Goal: Obtain resource: Download file/media

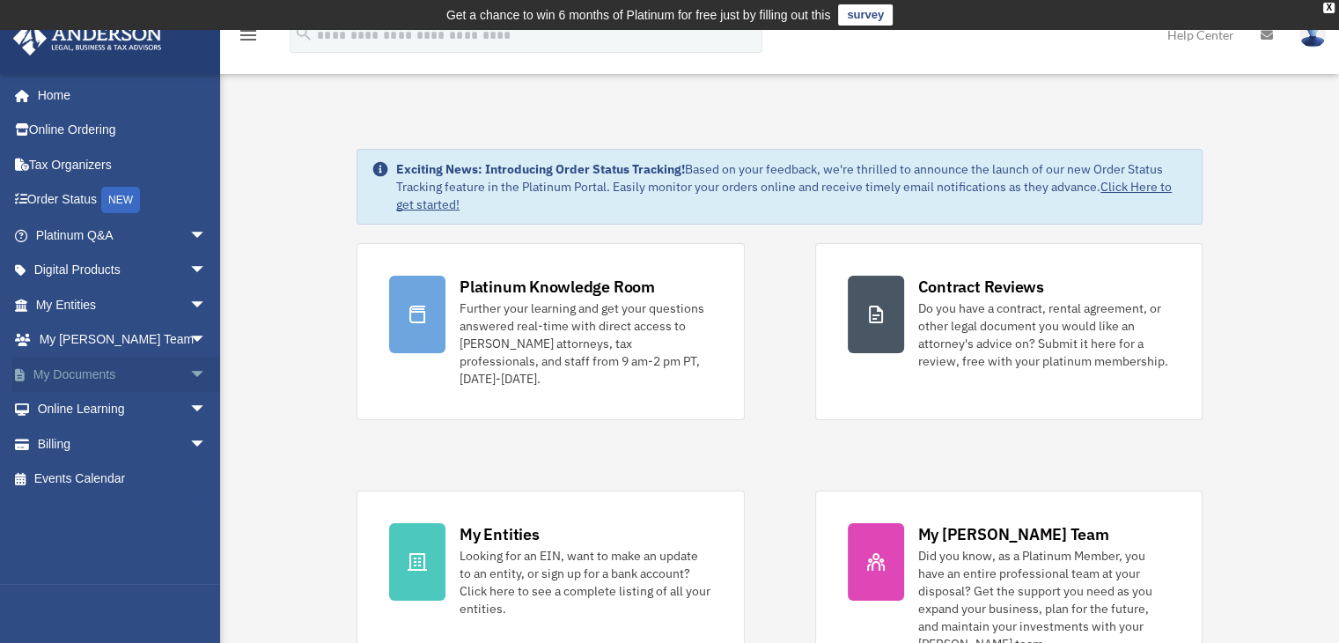
click at [106, 379] on link "My Documents arrow_drop_down" at bounding box center [122, 374] width 221 height 35
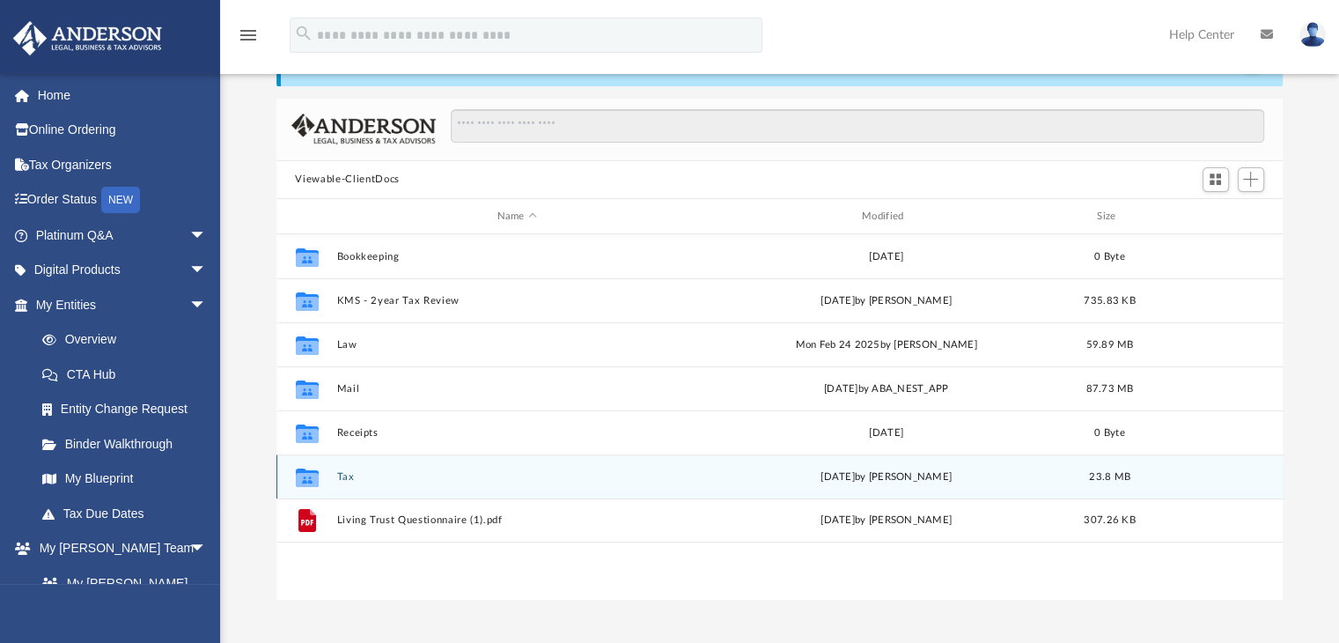
scroll to position [176, 0]
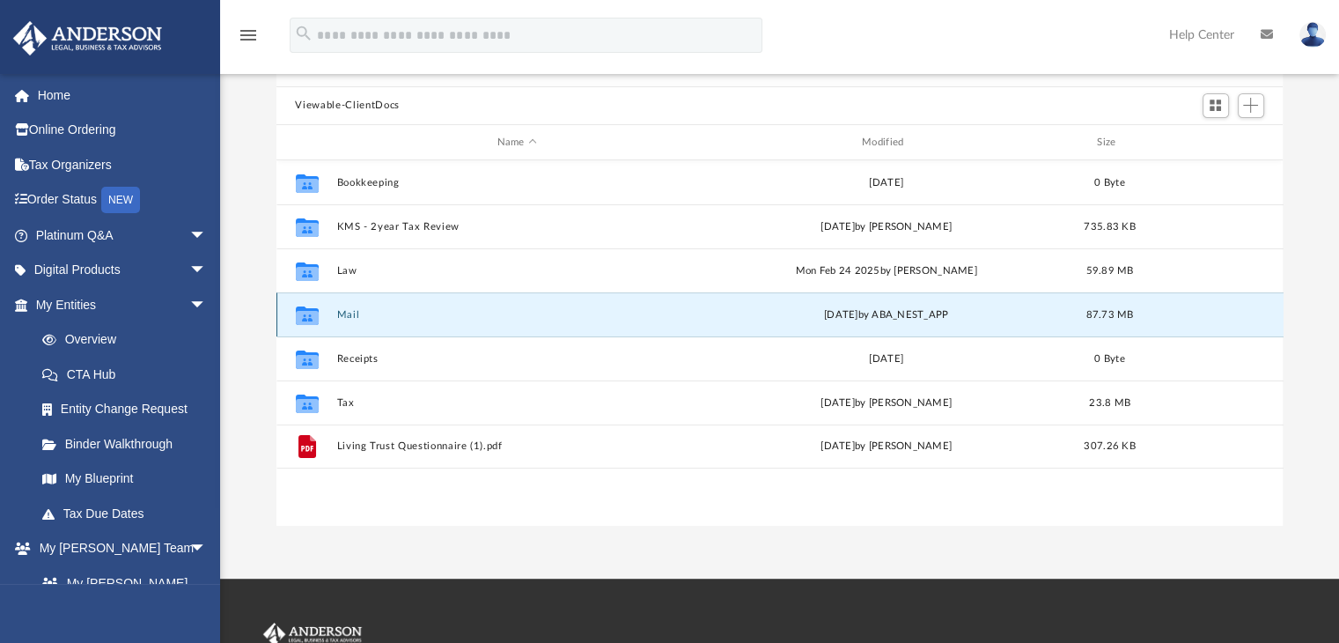
click at [347, 309] on button "Mail" at bounding box center [516, 314] width 361 height 11
click at [337, 314] on button "Mail" at bounding box center [516, 314] width 361 height 11
click at [320, 312] on icon "Collaborated Folder" at bounding box center [306, 315] width 28 height 28
click at [345, 313] on button "Mail" at bounding box center [516, 314] width 361 height 11
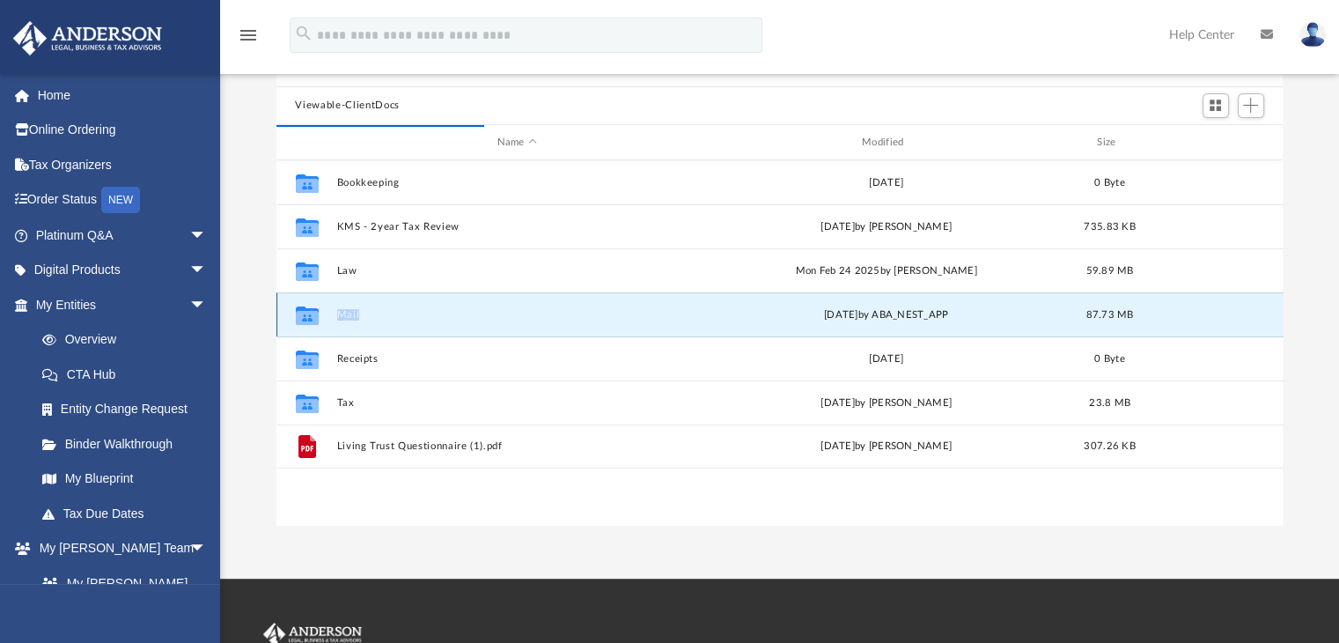
click at [345, 313] on button "Mail" at bounding box center [516, 314] width 361 height 11
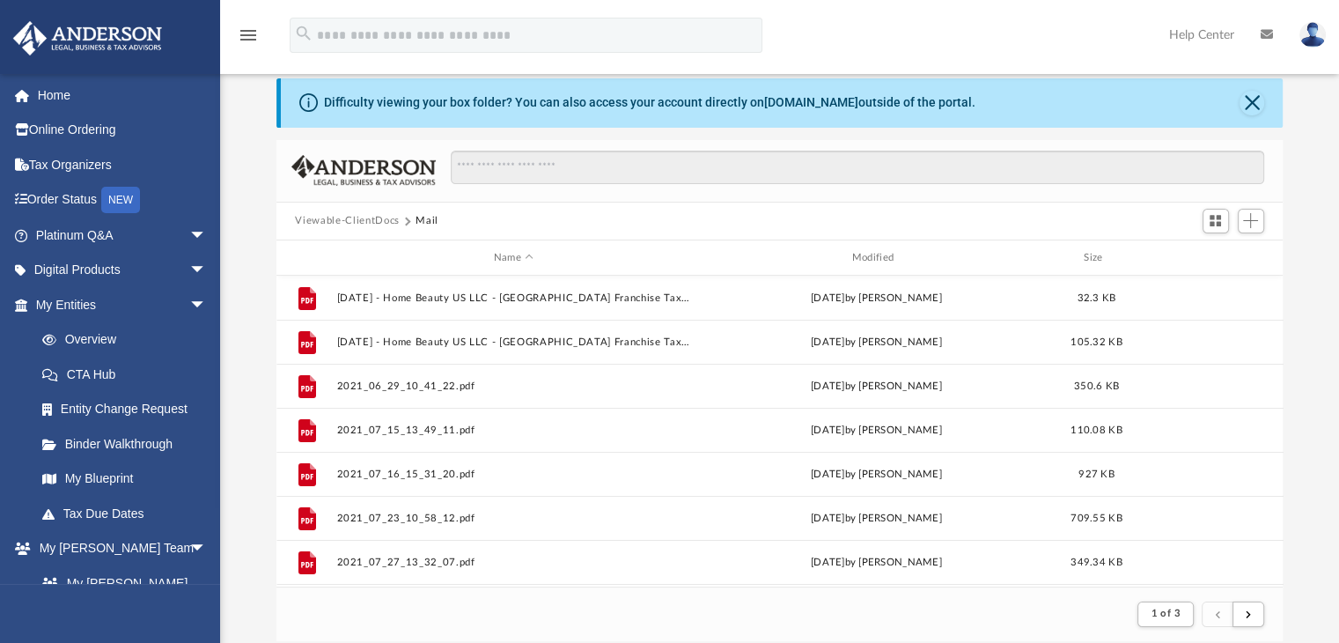
scroll to position [88, 0]
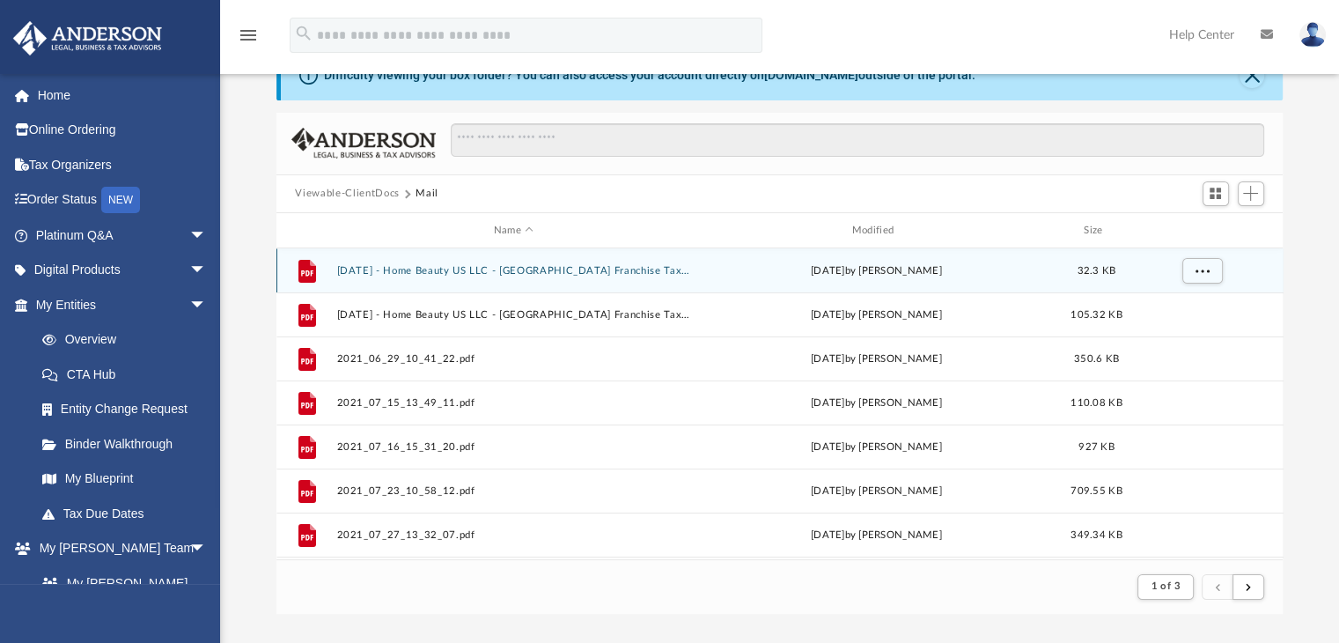
click at [475, 272] on button "2021.07.17 - Home Beauty US LLC - CA Franchise Tax - Notice.pdf" at bounding box center [513, 270] width 355 height 11
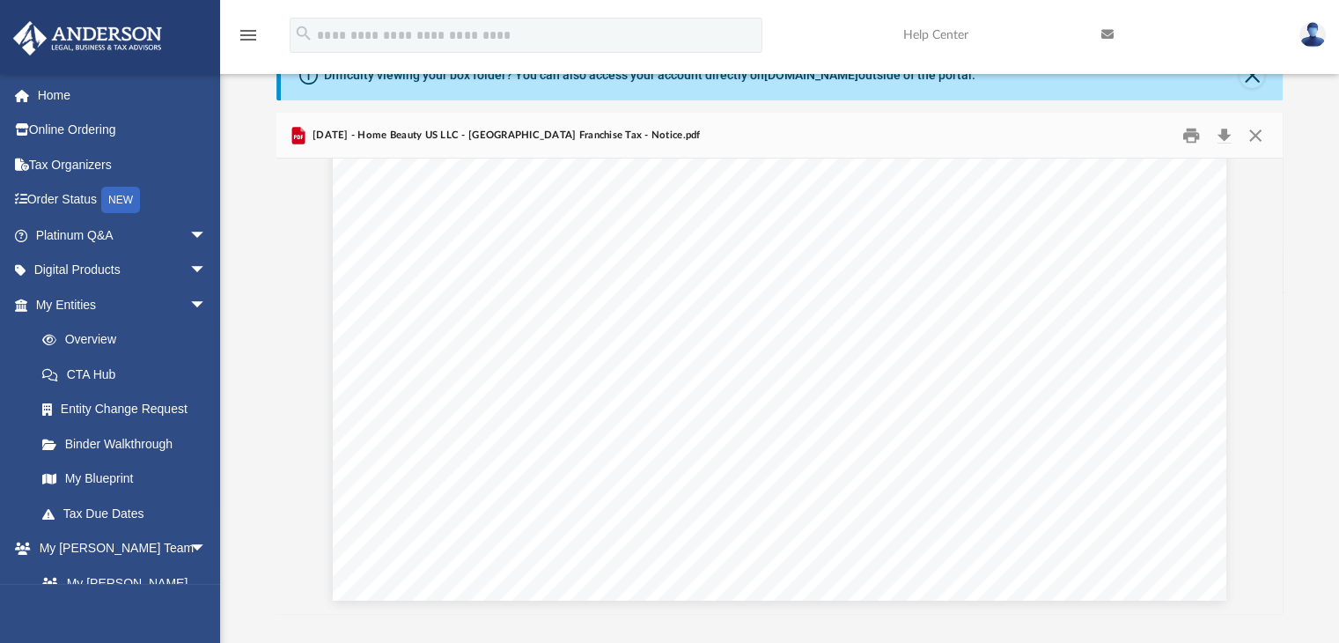
scroll to position [0, 0]
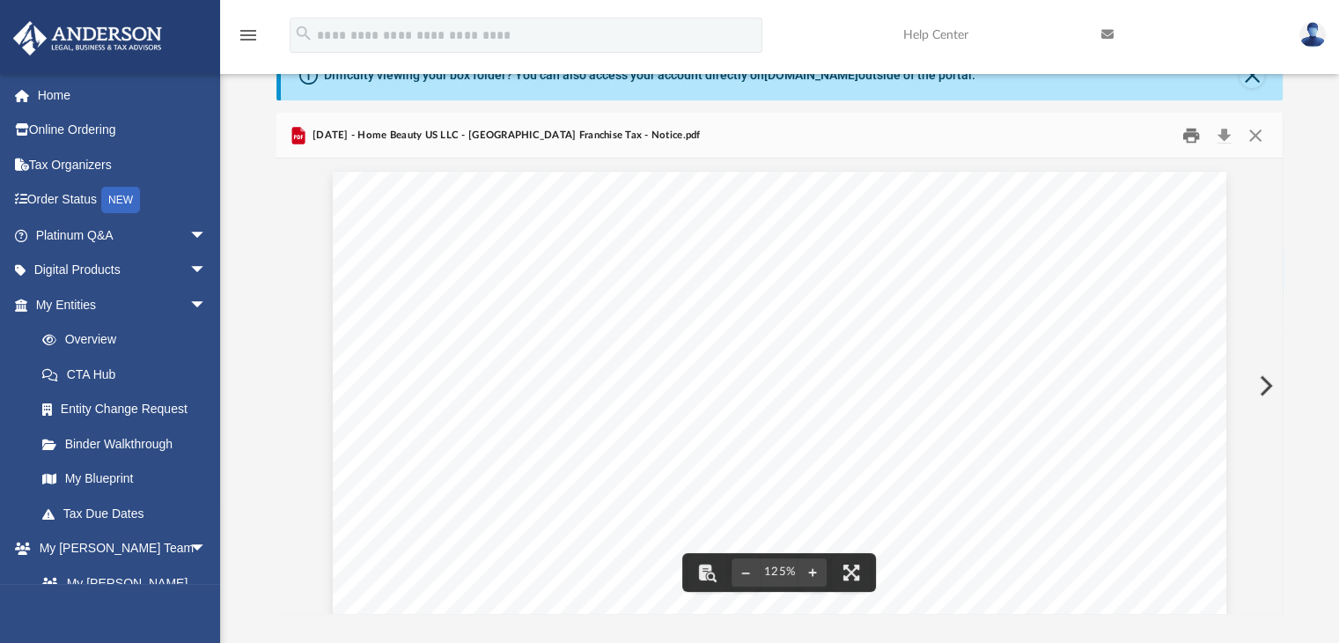
click at [1187, 138] on button "Print" at bounding box center [1191, 134] width 35 height 27
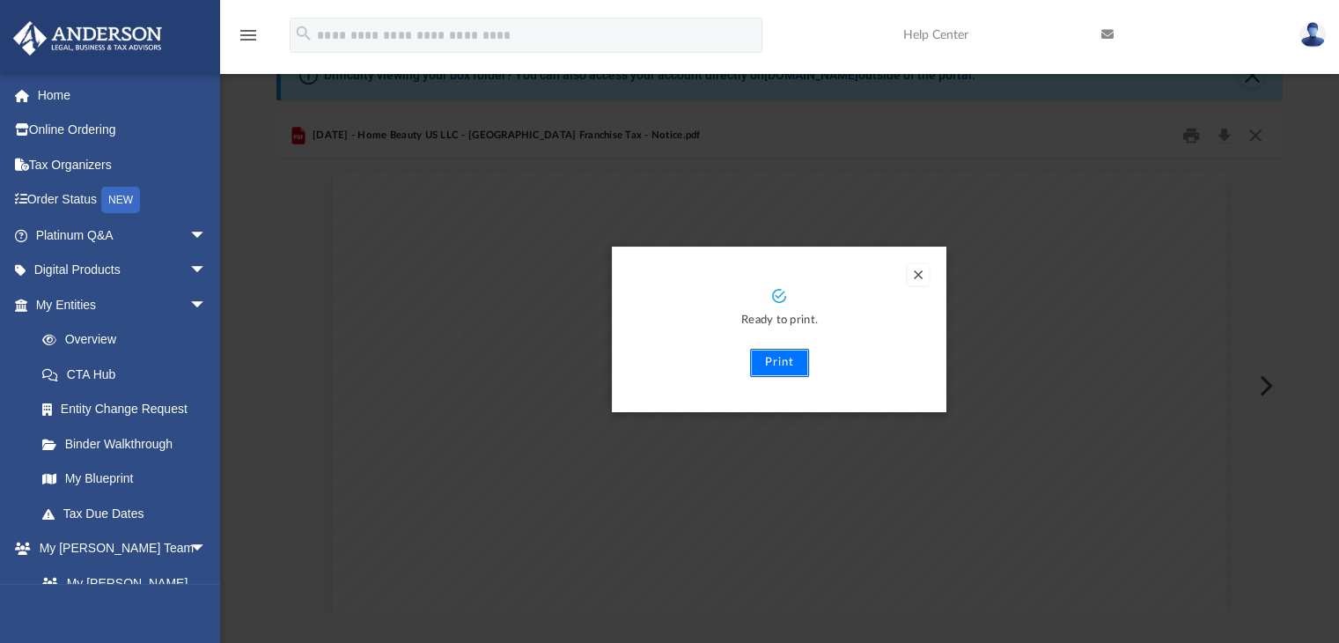
click at [777, 360] on button "Print" at bounding box center [779, 363] width 59 height 28
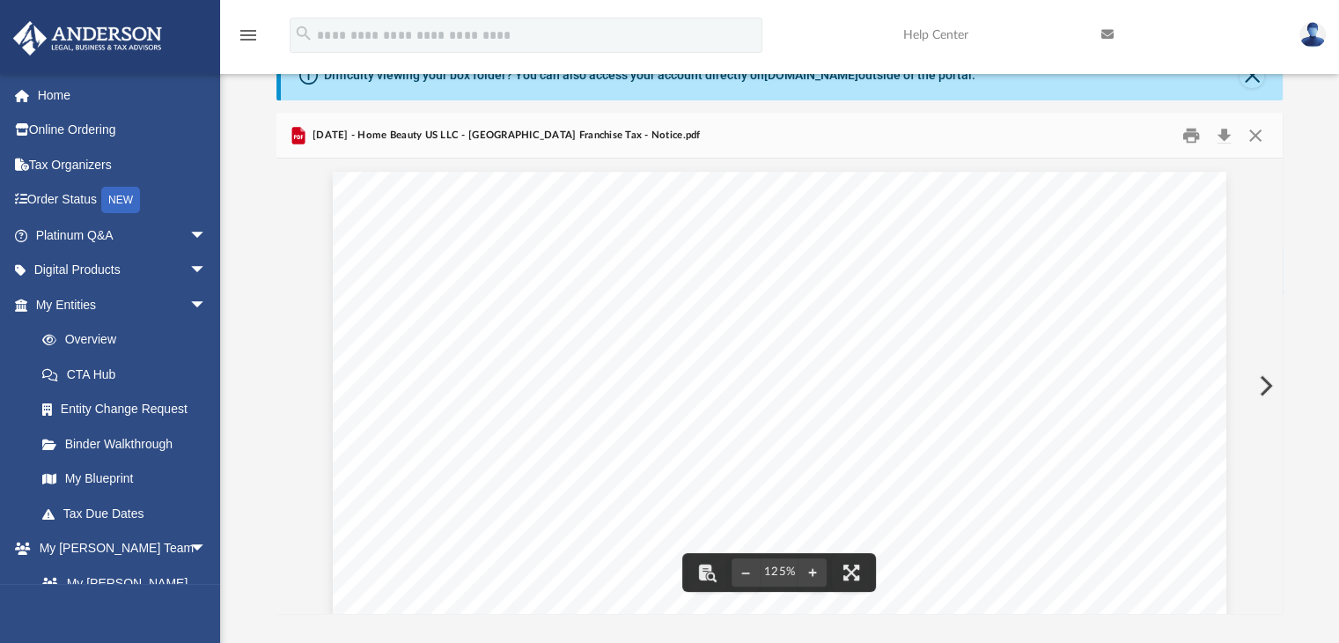
click at [1266, 387] on button "Preview" at bounding box center [1264, 385] width 39 height 49
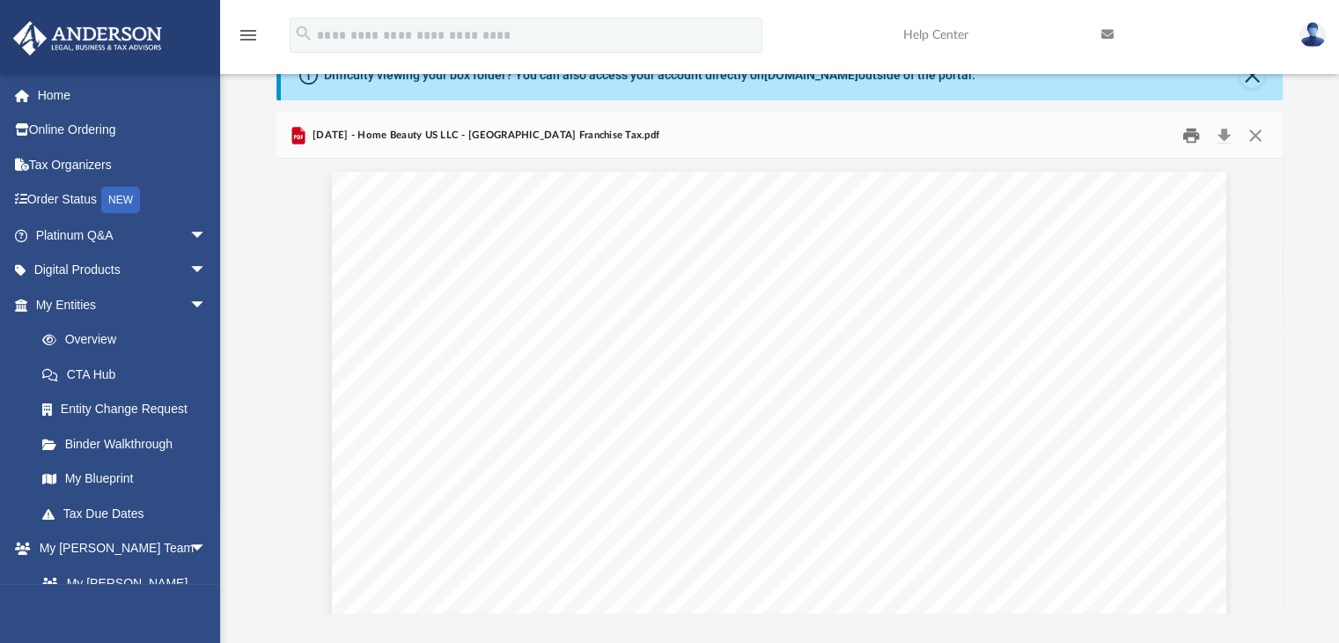
click at [1190, 135] on button "Print" at bounding box center [1191, 134] width 35 height 27
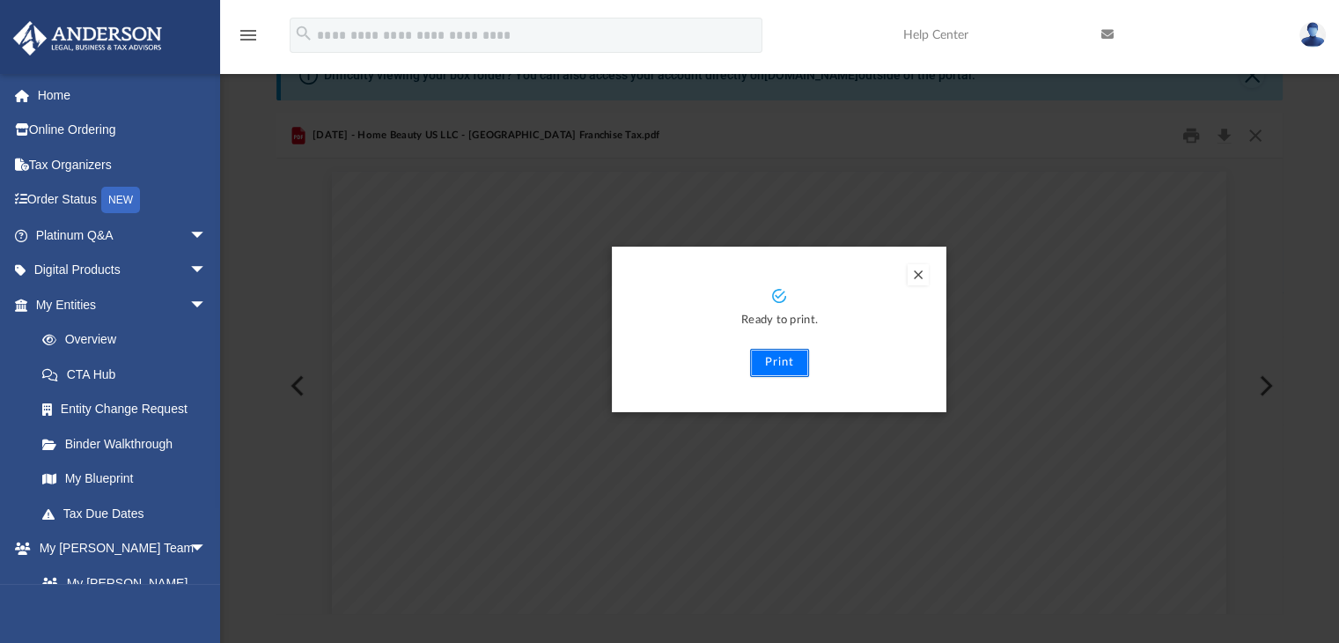
click at [773, 357] on button "Print" at bounding box center [779, 363] width 59 height 28
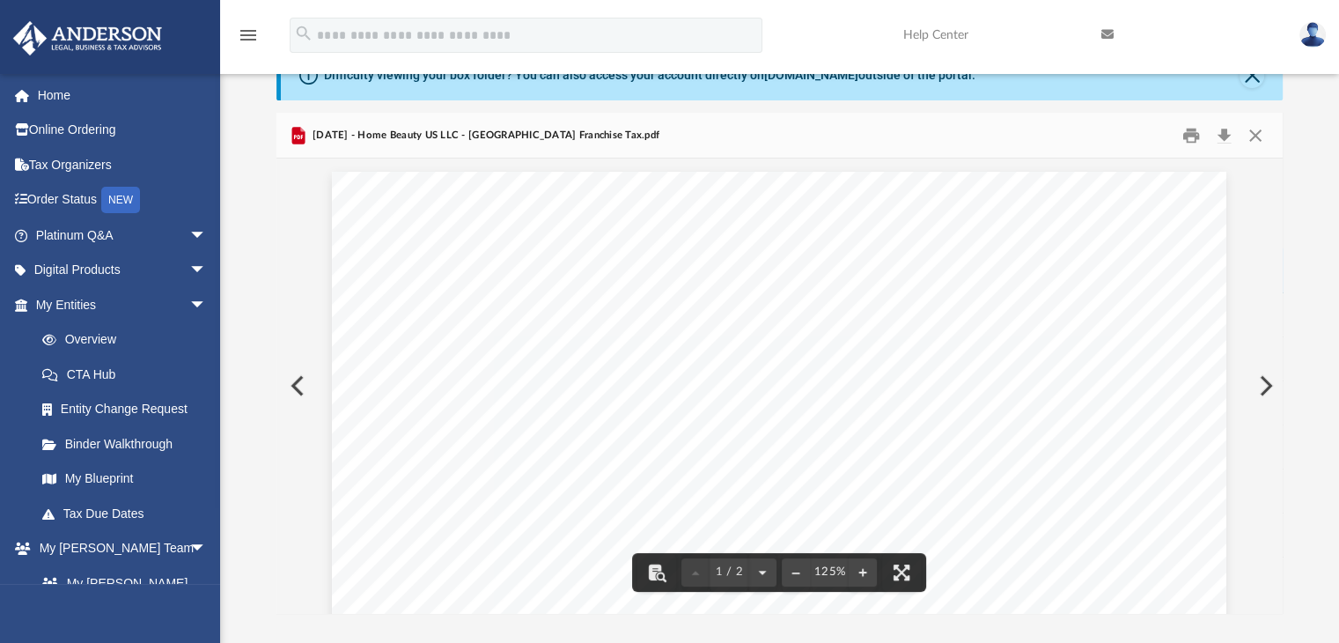
click at [1267, 390] on button "Preview" at bounding box center [1264, 385] width 39 height 49
click at [1265, 381] on button "Preview" at bounding box center [1264, 385] width 39 height 49
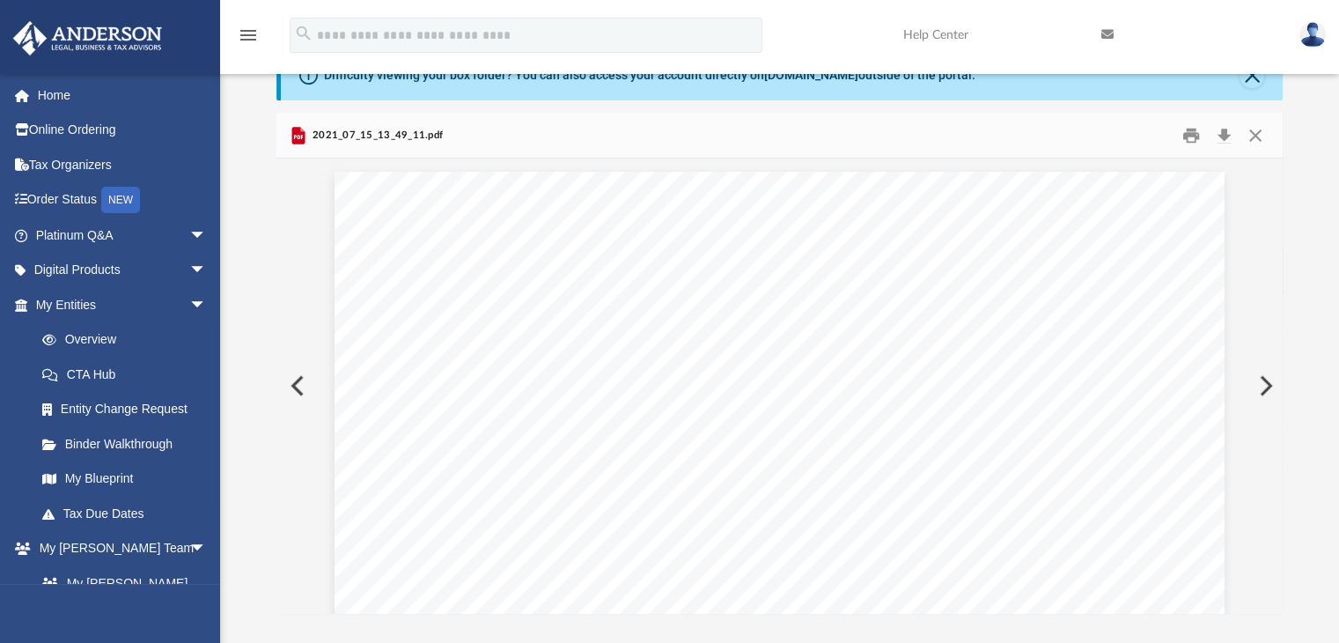
click at [1266, 388] on button "Preview" at bounding box center [1264, 385] width 39 height 49
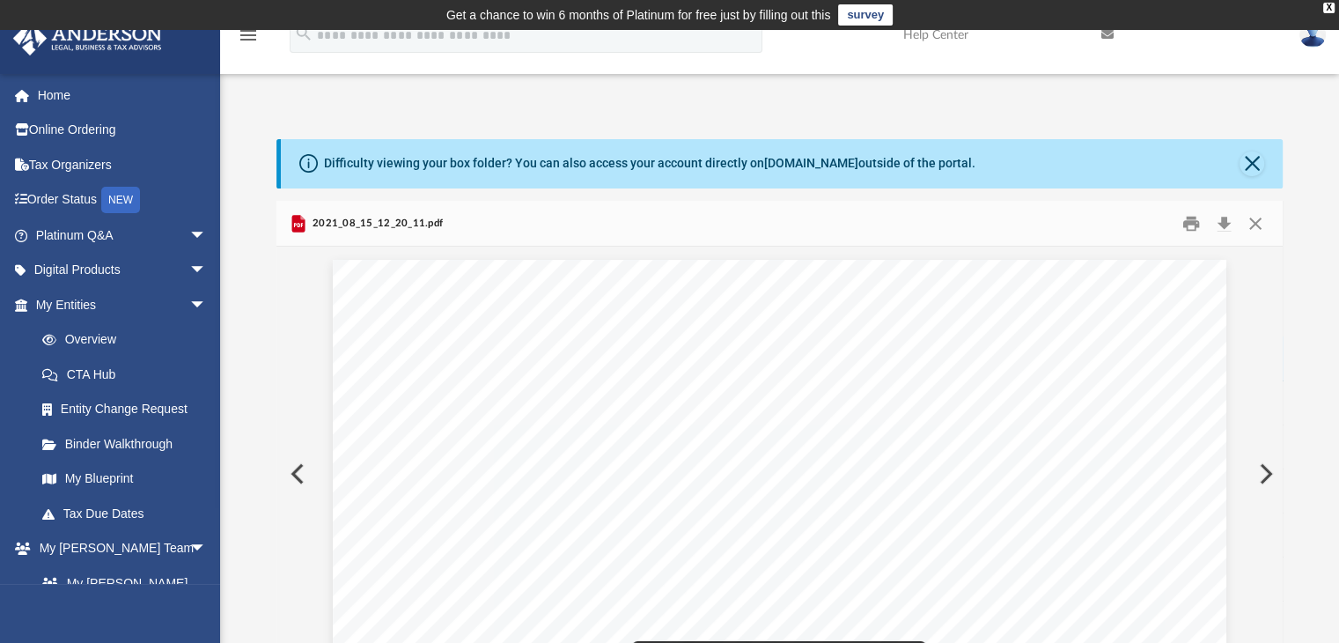
click at [1267, 478] on button "Preview" at bounding box center [1264, 473] width 39 height 49
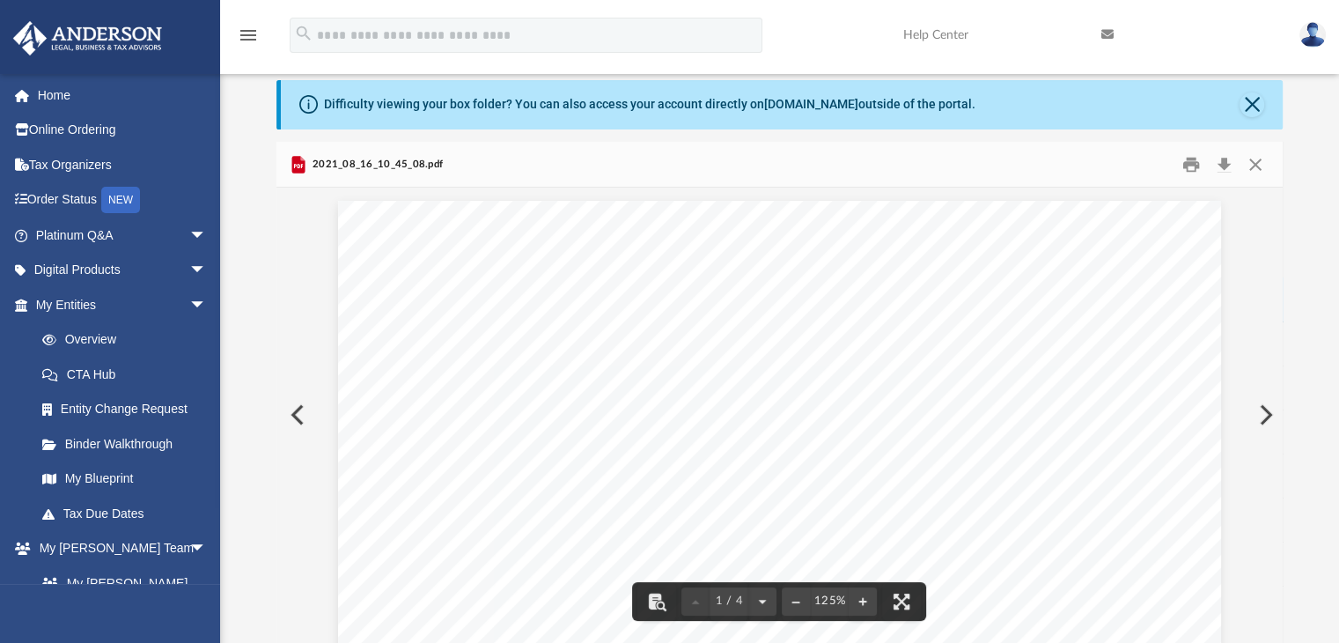
click at [1264, 405] on button "Preview" at bounding box center [1264, 414] width 39 height 49
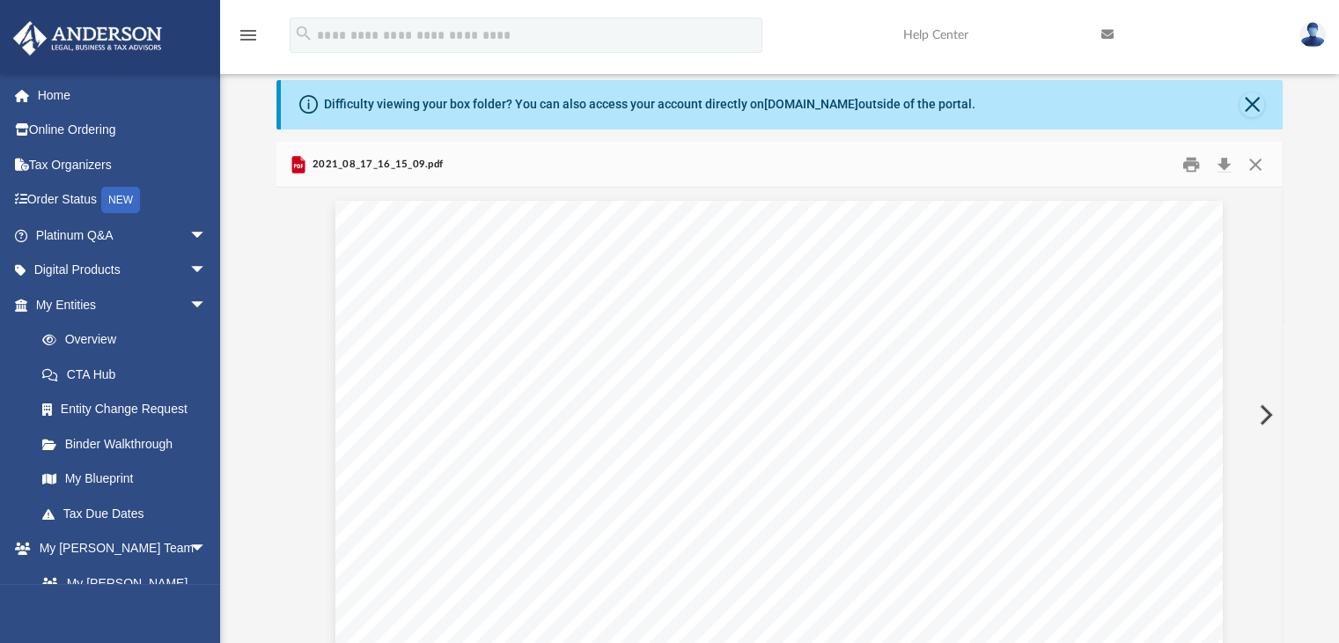
click at [1264, 405] on button "Preview" at bounding box center [1264, 414] width 39 height 49
click at [1264, 413] on button "Preview" at bounding box center [1264, 414] width 39 height 49
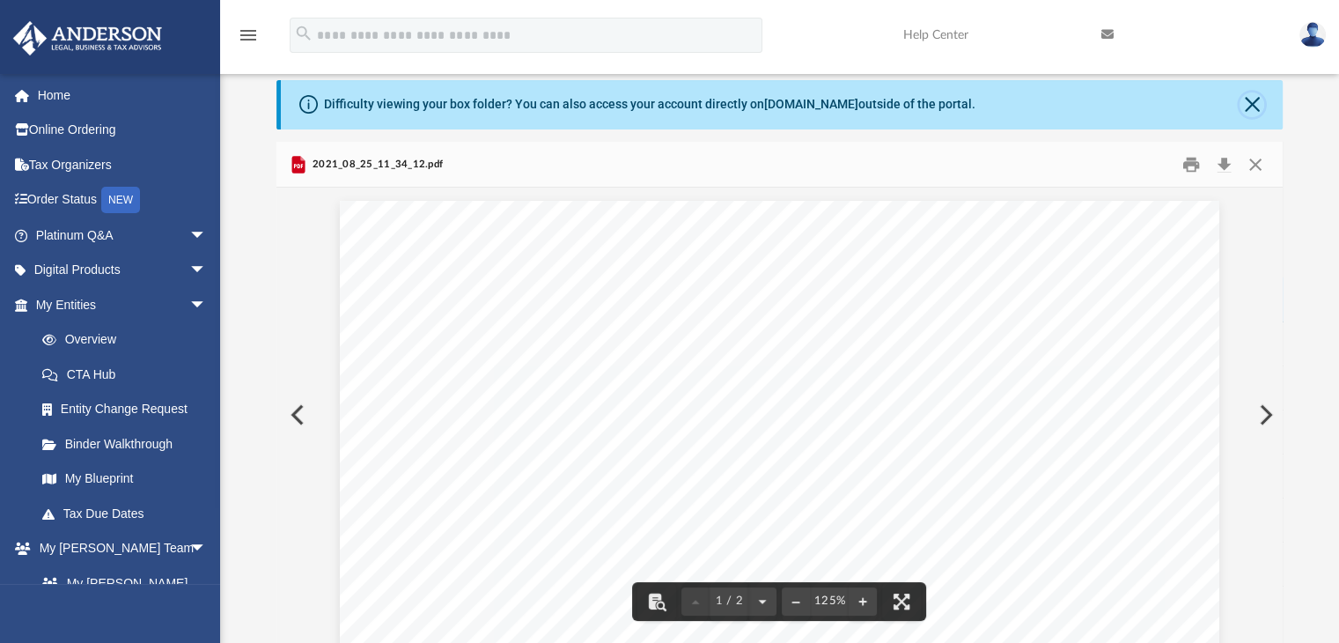
click at [1257, 92] on button "Close" at bounding box center [1252, 104] width 25 height 25
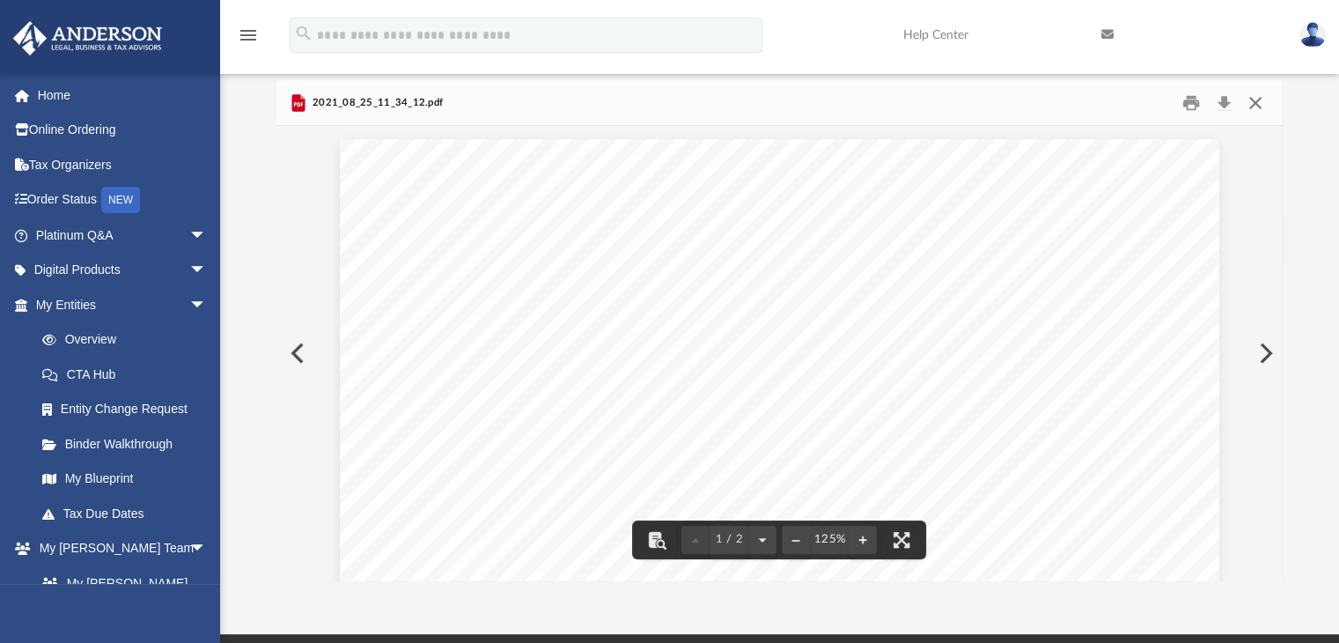
click at [1254, 100] on button "Close" at bounding box center [1256, 102] width 32 height 27
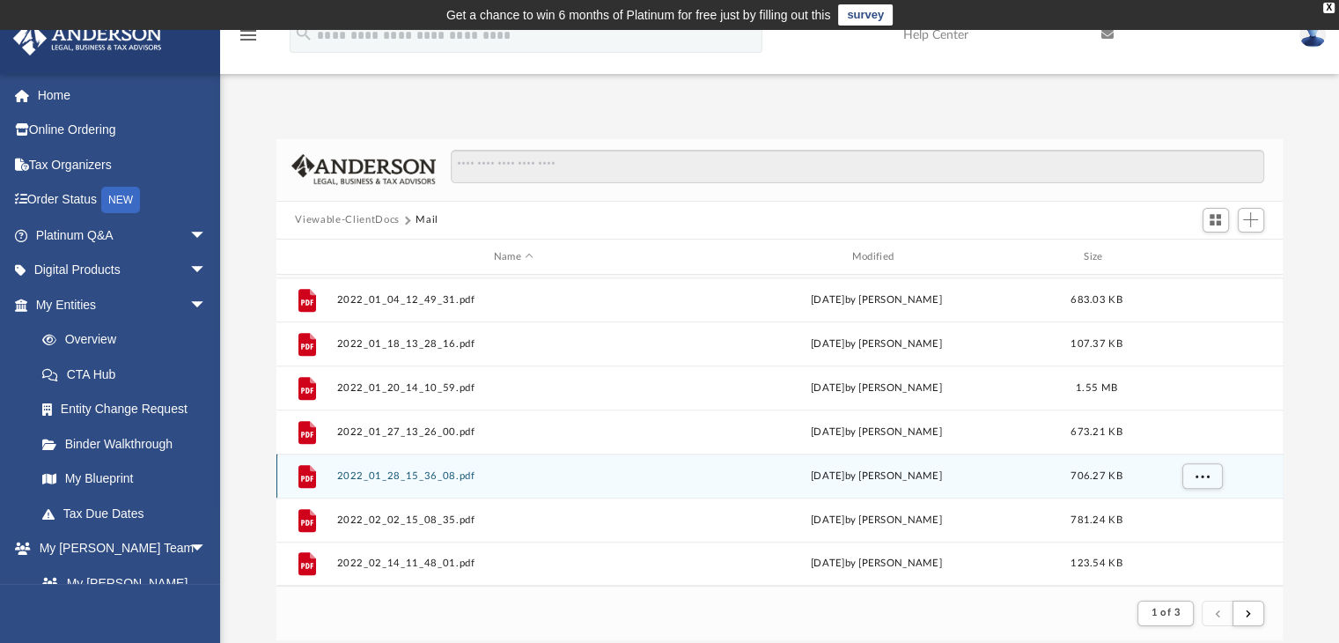
scroll to position [176, 0]
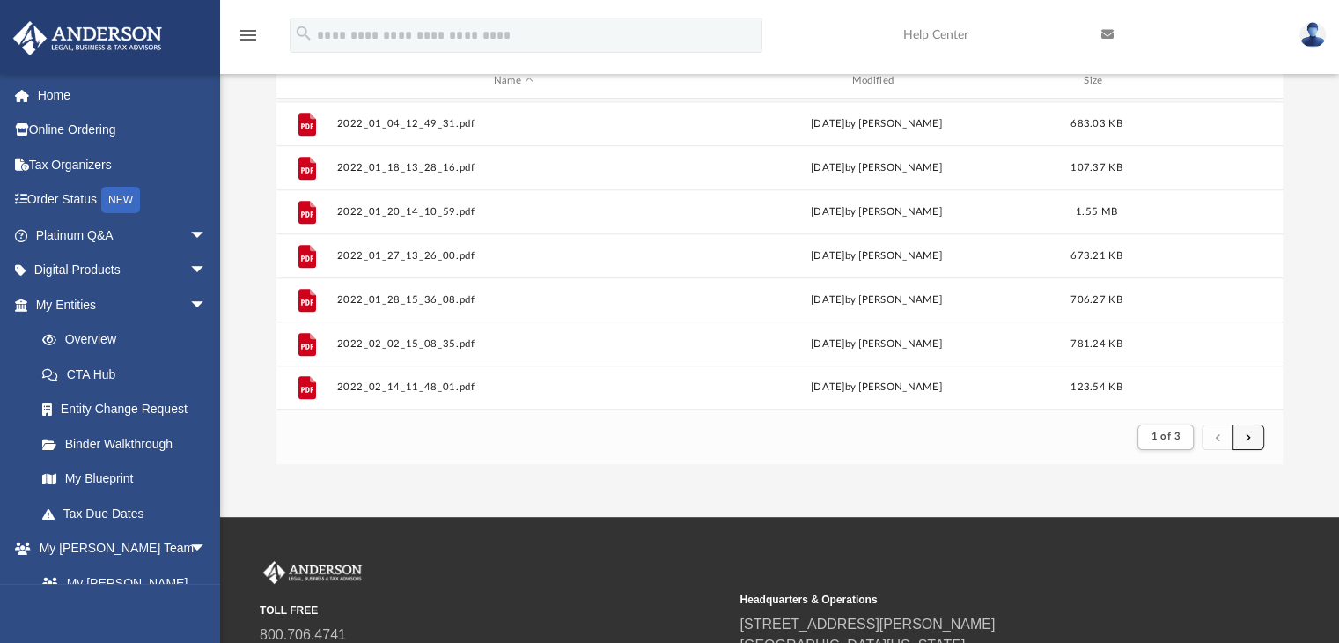
click at [1244, 437] on button "submit" at bounding box center [1249, 437] width 32 height 26
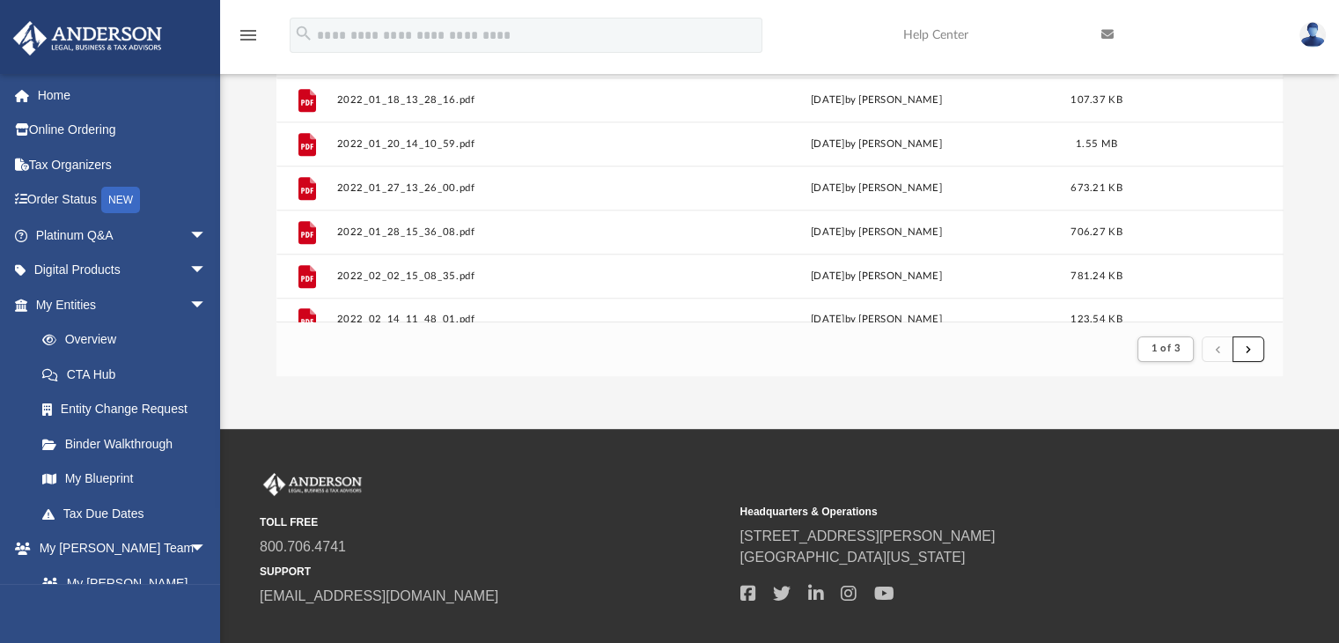
scroll to position [1890, 0]
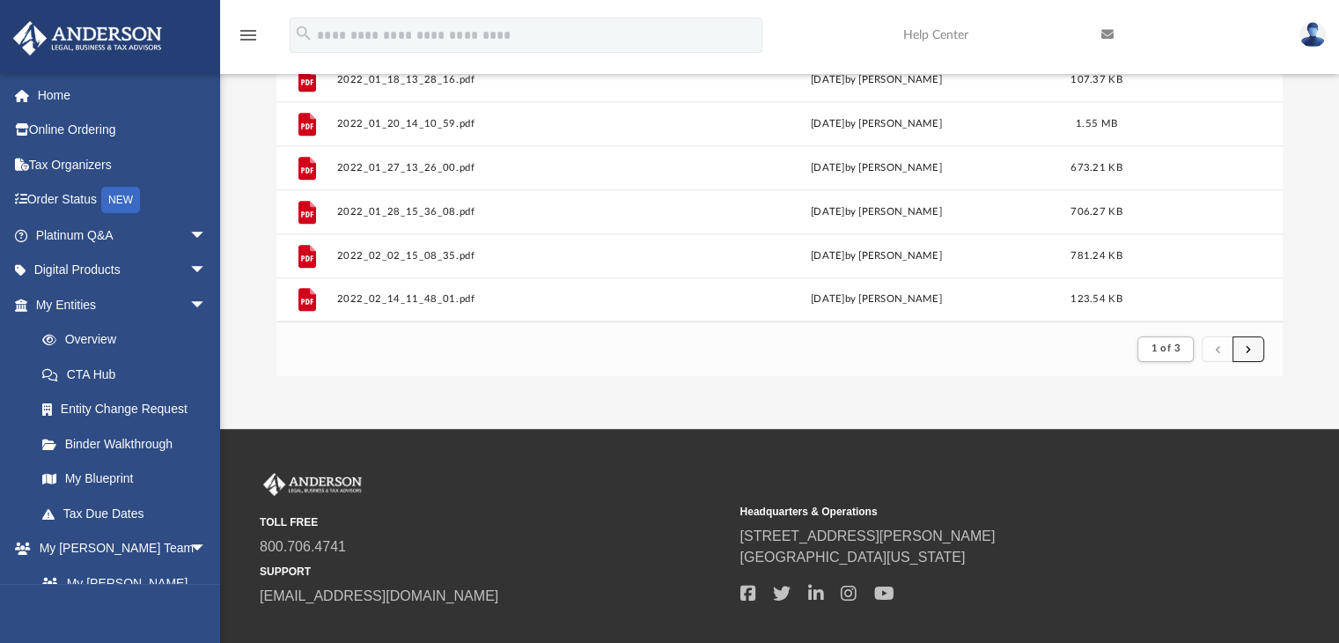
click at [1253, 354] on button "submit" at bounding box center [1249, 349] width 32 height 26
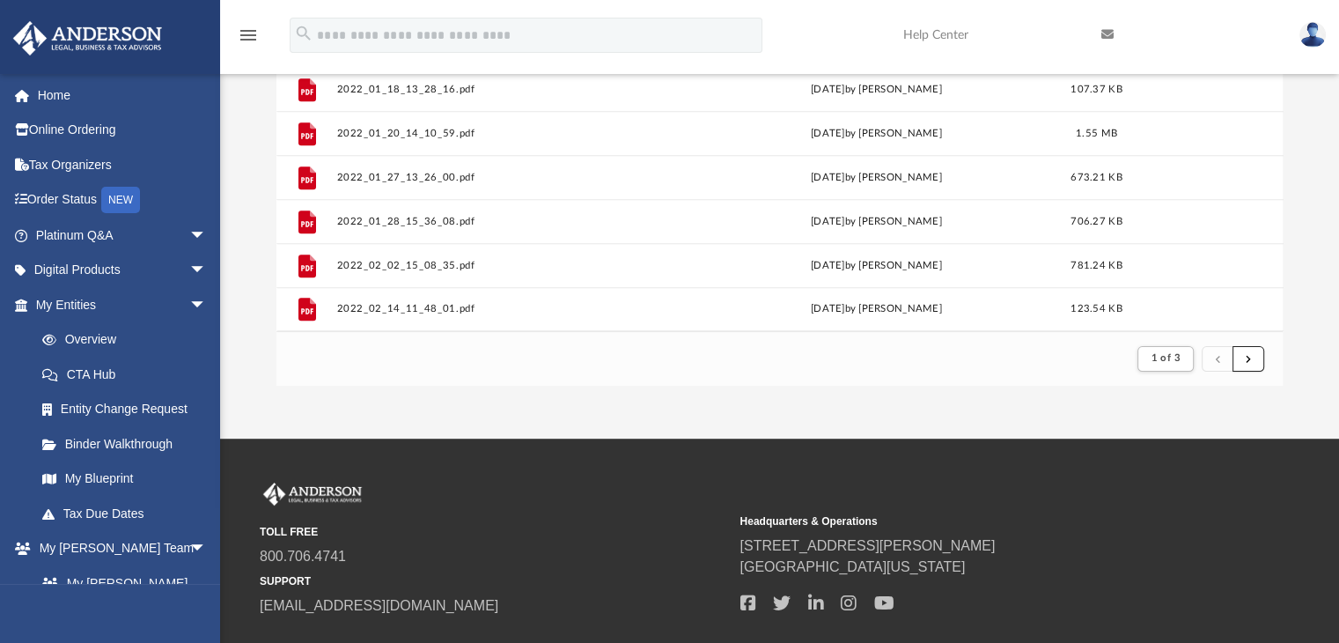
scroll to position [264, 0]
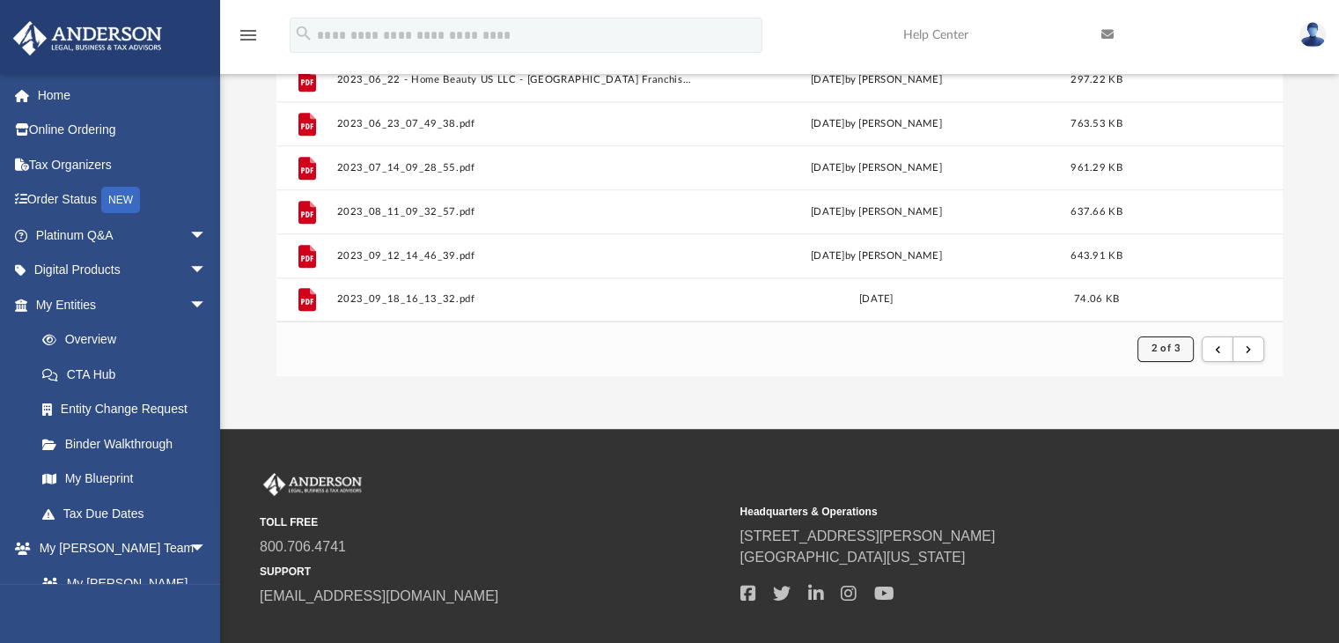
click at [1170, 350] on span "2 of 3" at bounding box center [1165, 348] width 29 height 10
click at [1060, 388] on div "App denpi8@gmail.com Sign Out denpi8@gmail.com Home Online Ordering Tax Organiz…" at bounding box center [669, 97] width 1339 height 663
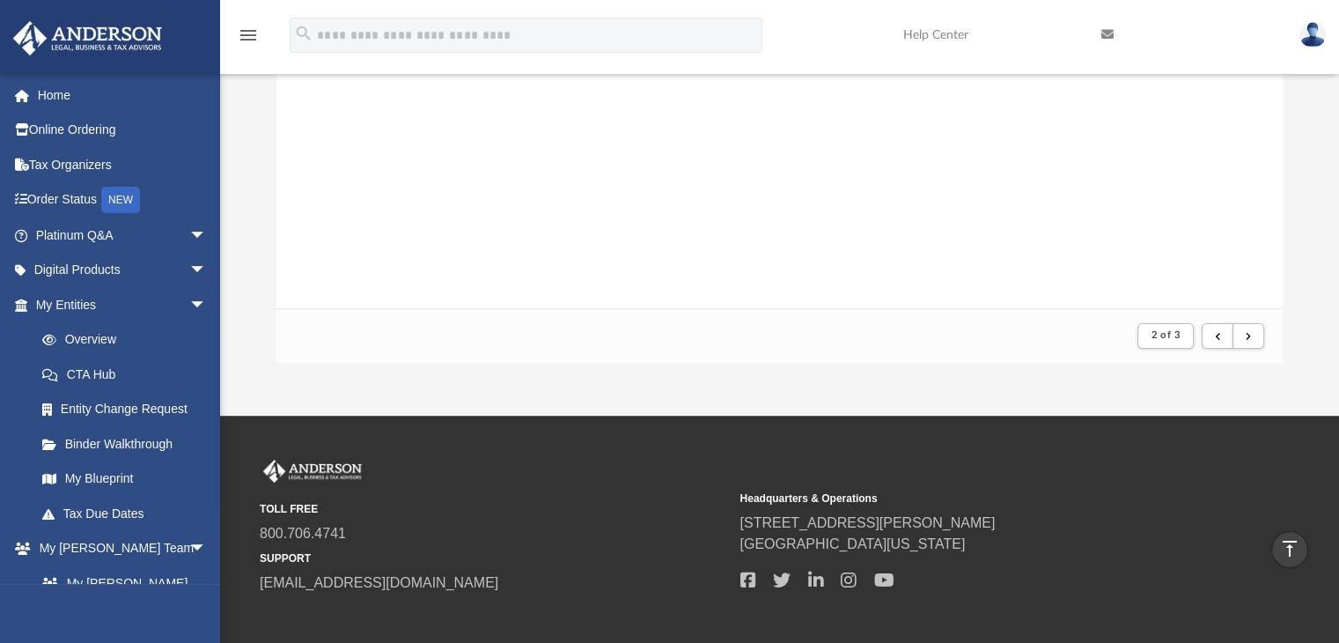
scroll to position [217, 0]
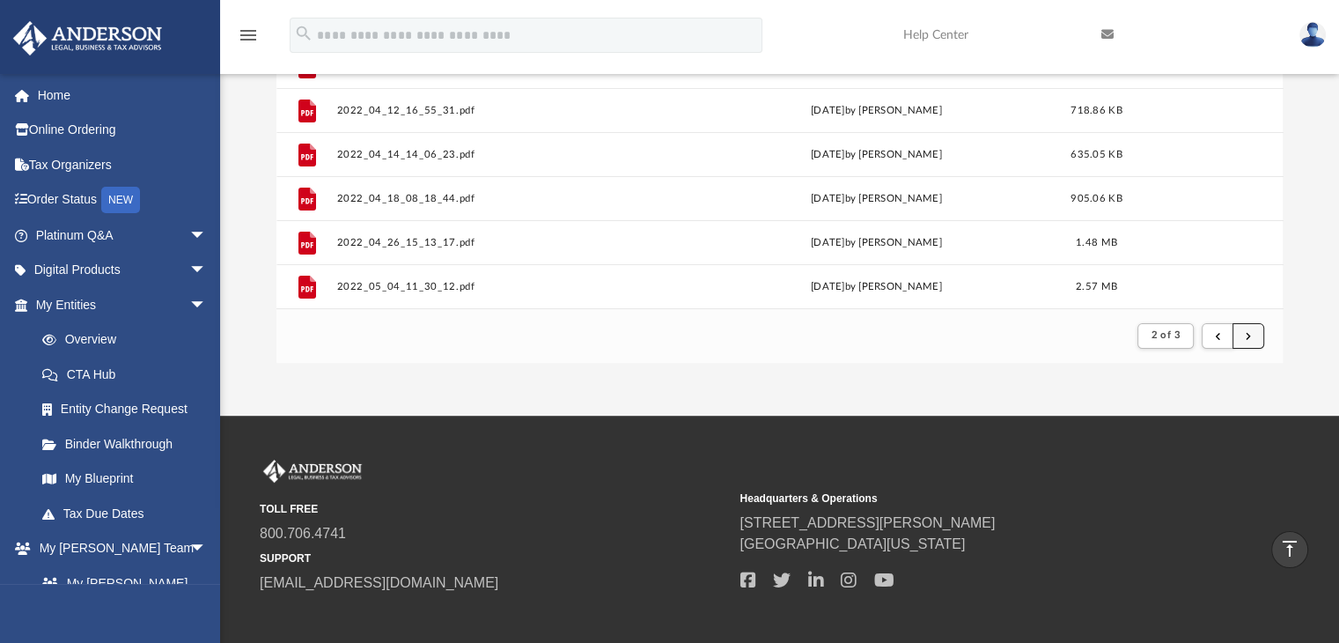
click at [1247, 337] on span "submit" at bounding box center [1248, 335] width 5 height 10
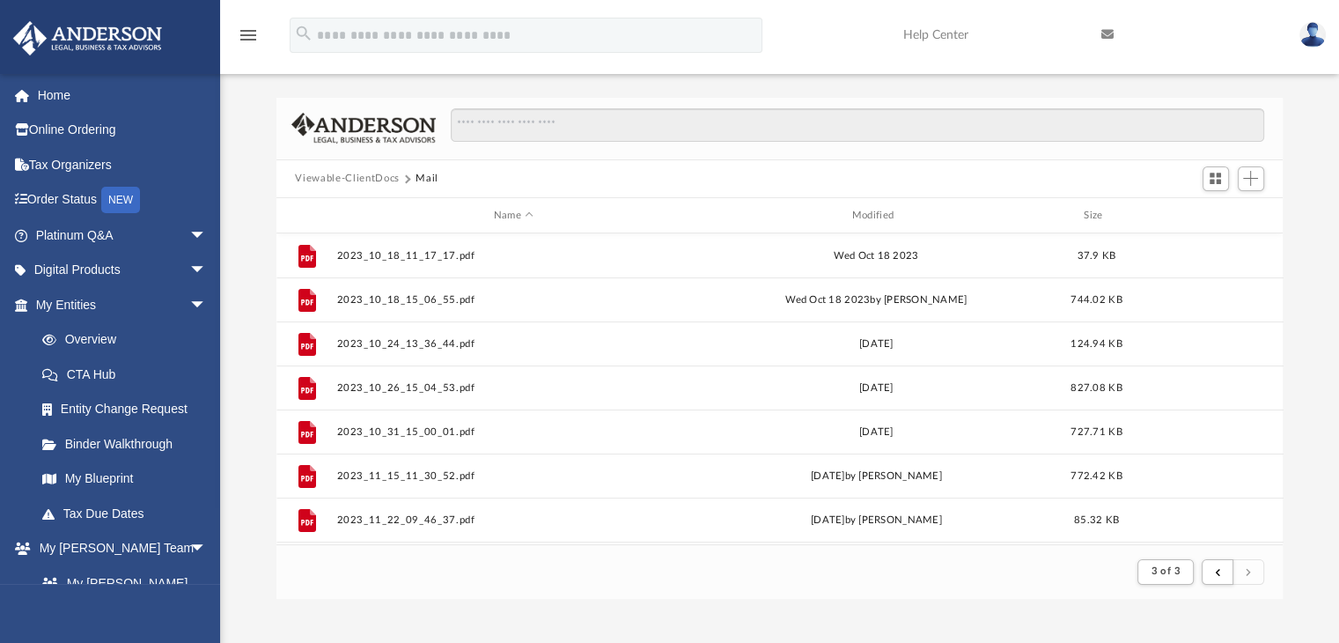
scroll to position [13, 0]
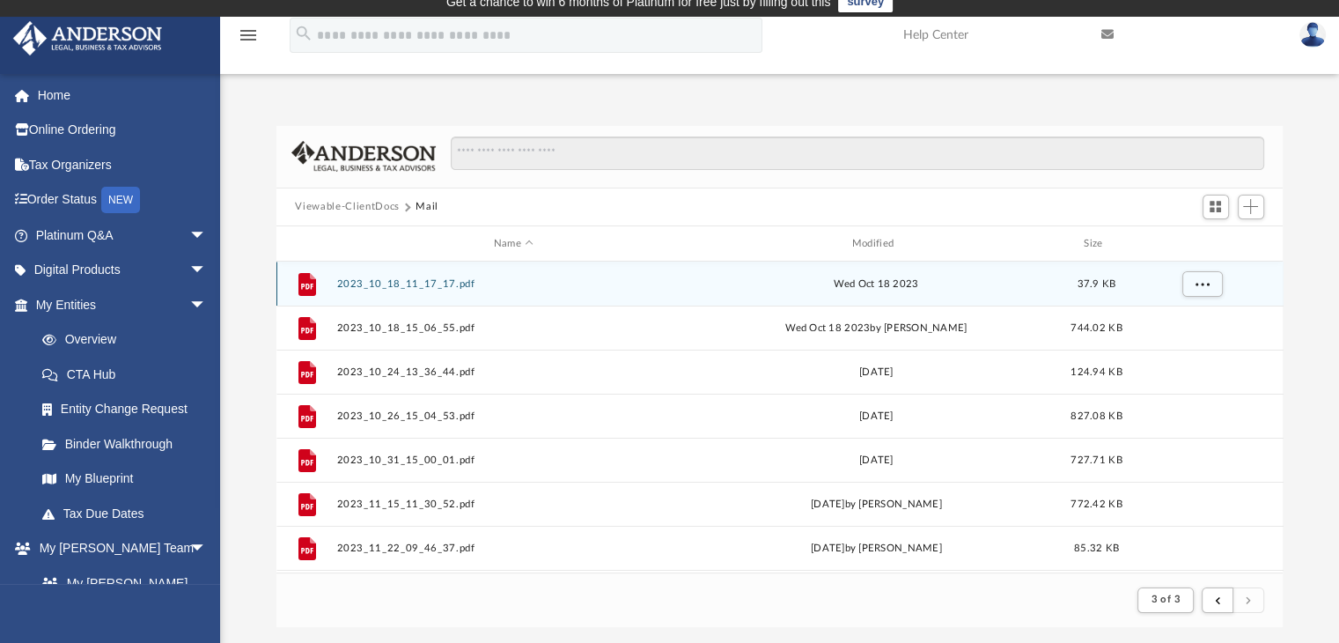
click at [391, 279] on button "2023_10_18_11_17_17.pdf" at bounding box center [513, 283] width 355 height 11
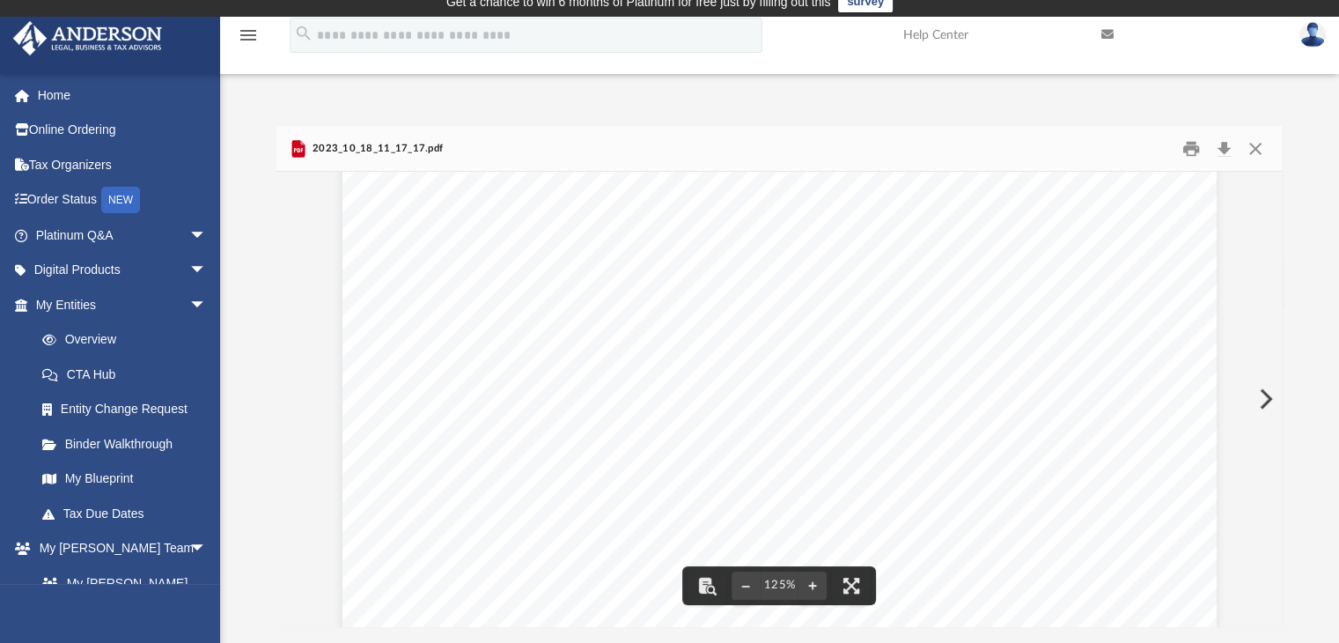
scroll to position [528, 0]
click at [1264, 394] on button "Preview" at bounding box center [1264, 398] width 39 height 49
click at [1261, 395] on button "Preview" at bounding box center [1264, 398] width 39 height 49
click at [1265, 392] on button "Preview" at bounding box center [1264, 398] width 39 height 49
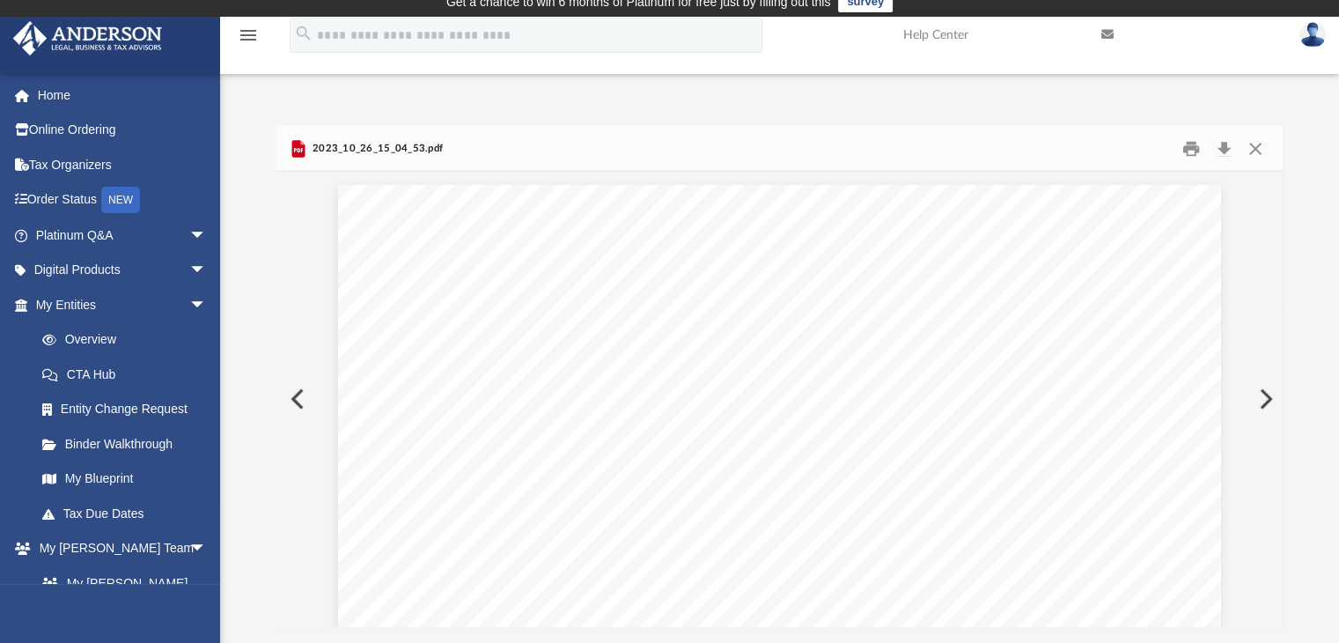
click at [1270, 401] on button "Preview" at bounding box center [1264, 398] width 39 height 49
click at [1270, 399] on button "Preview" at bounding box center [1264, 398] width 39 height 49
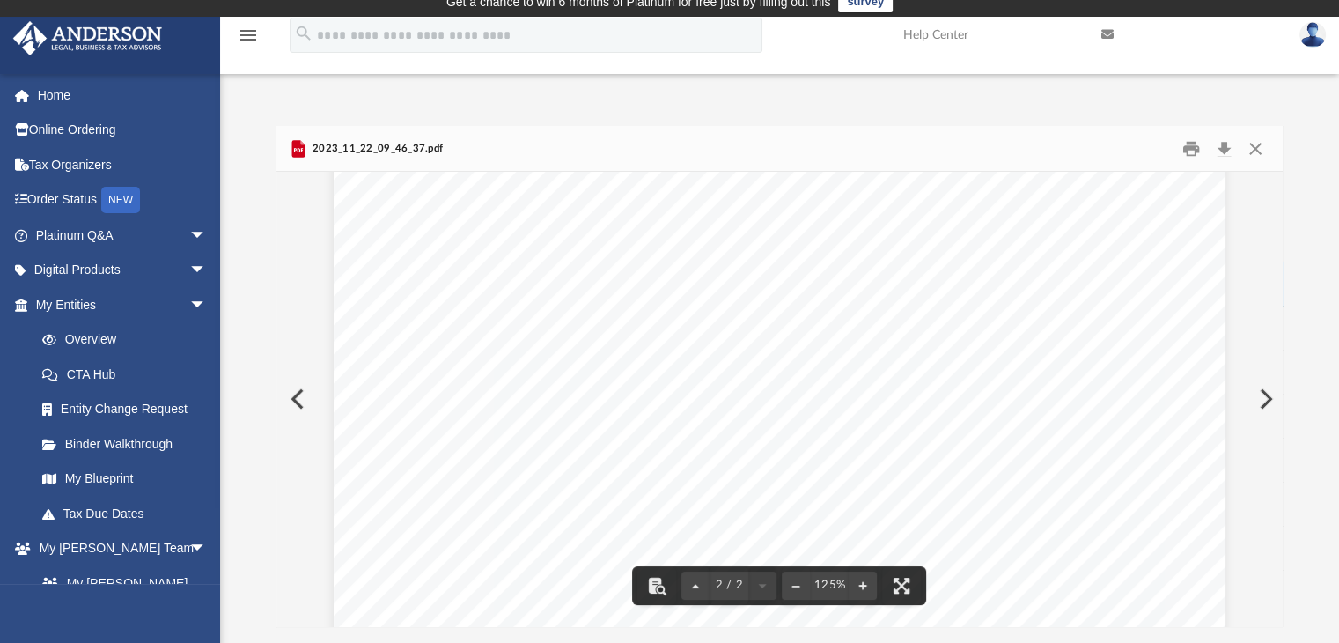
scroll to position [1233, 0]
click at [1264, 401] on button "Preview" at bounding box center [1264, 398] width 39 height 49
click at [1263, 394] on button "Preview" at bounding box center [1264, 398] width 39 height 49
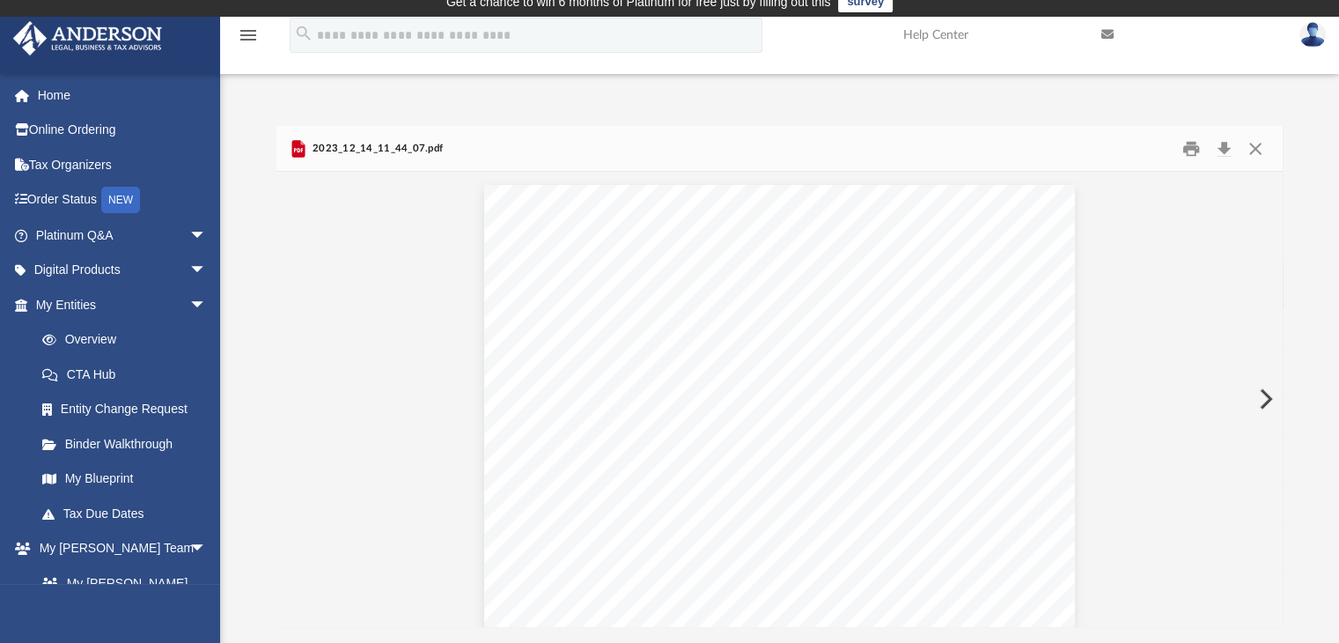
click at [1263, 394] on button "Preview" at bounding box center [1264, 398] width 39 height 49
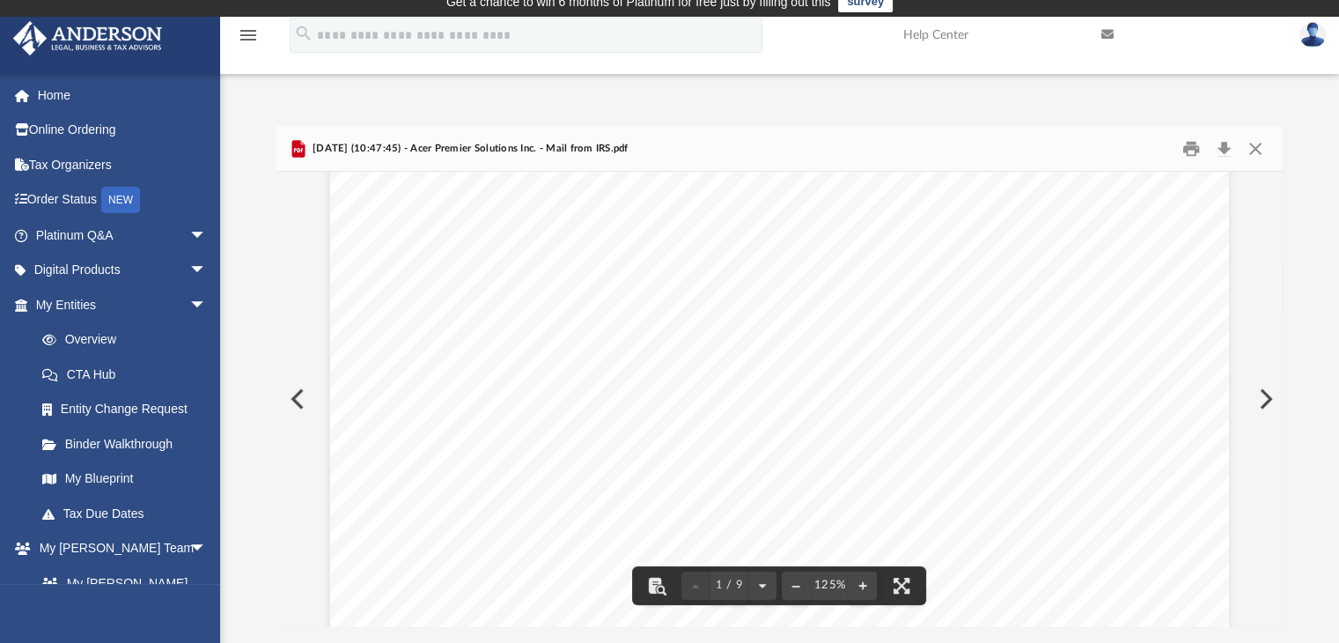
scroll to position [0, 0]
click at [1194, 154] on button "Print" at bounding box center [1191, 148] width 35 height 27
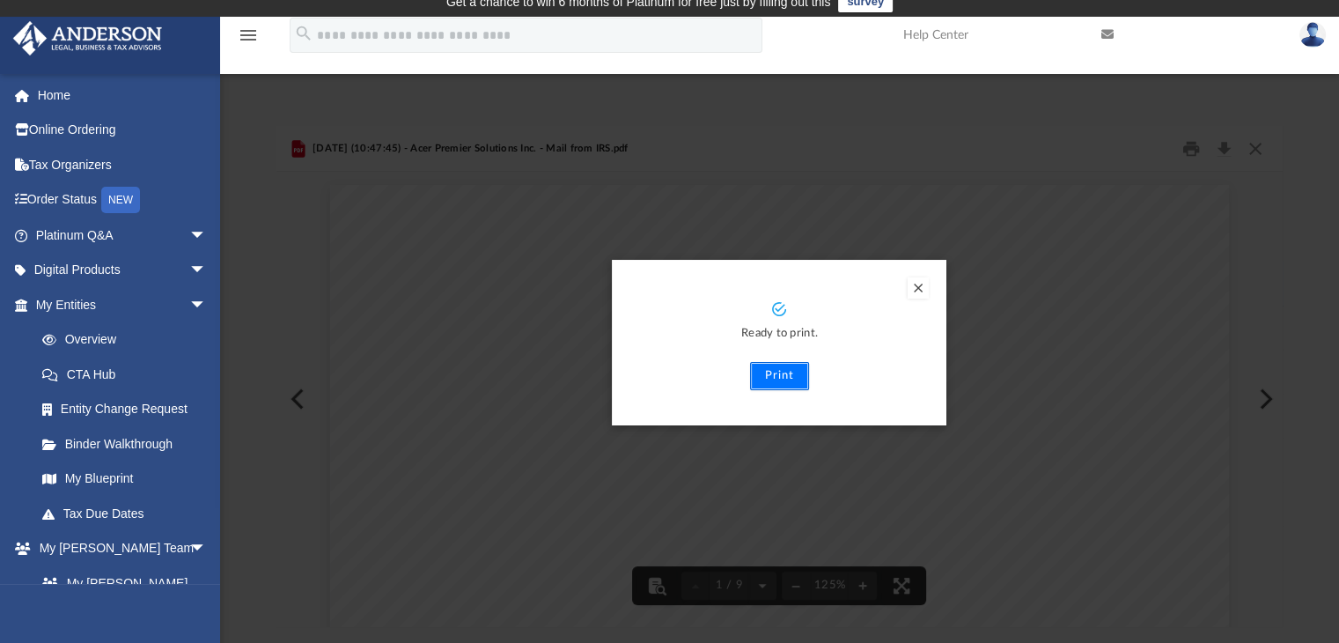
click at [776, 375] on button "Print" at bounding box center [779, 376] width 59 height 28
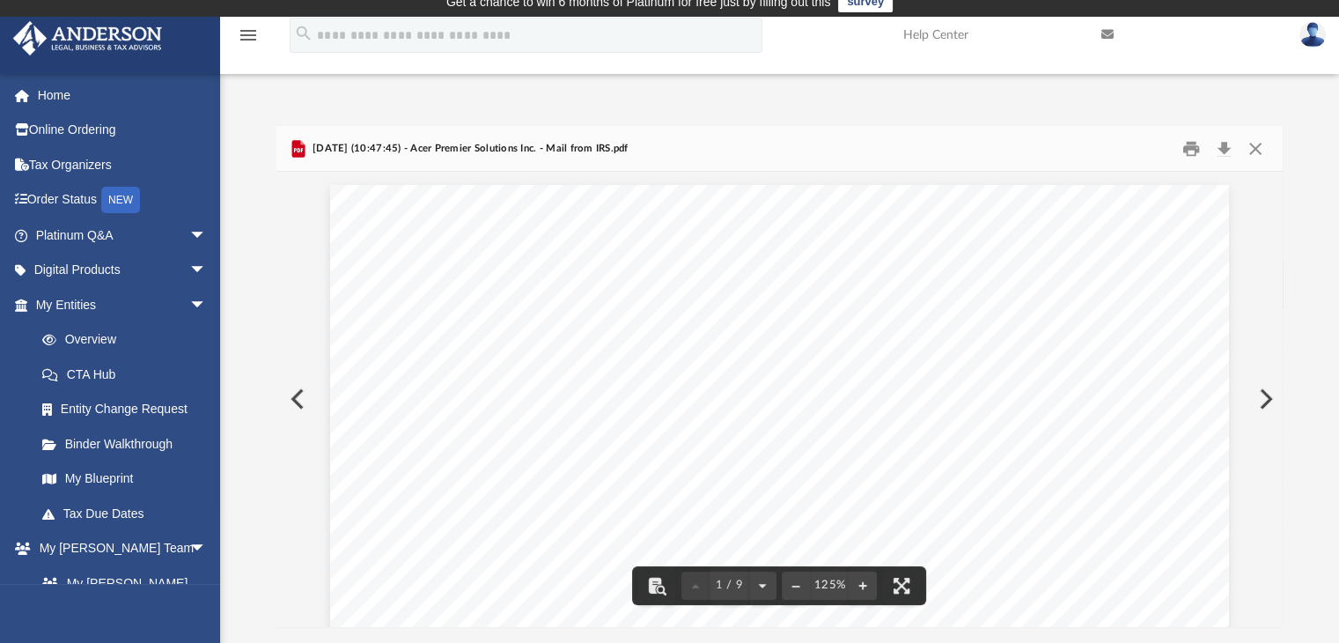
click at [1269, 400] on button "Preview" at bounding box center [1264, 398] width 39 height 49
click at [1188, 147] on button "Print" at bounding box center [1191, 148] width 35 height 27
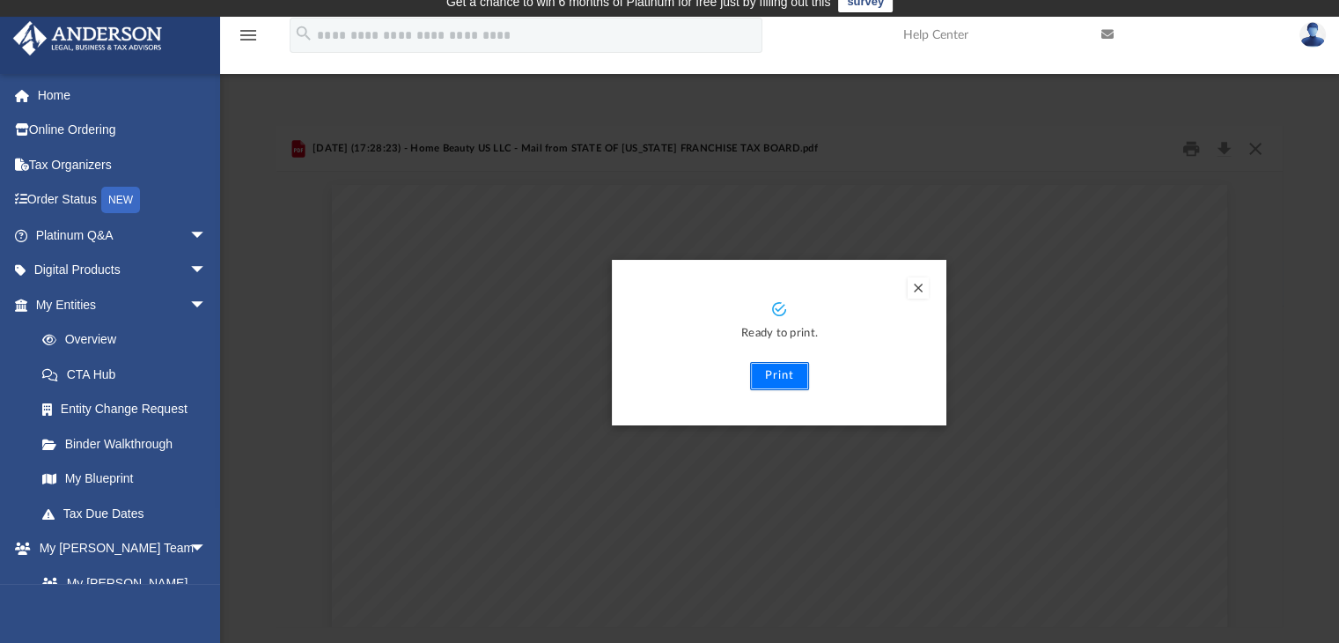
click at [777, 375] on button "Print" at bounding box center [779, 376] width 59 height 28
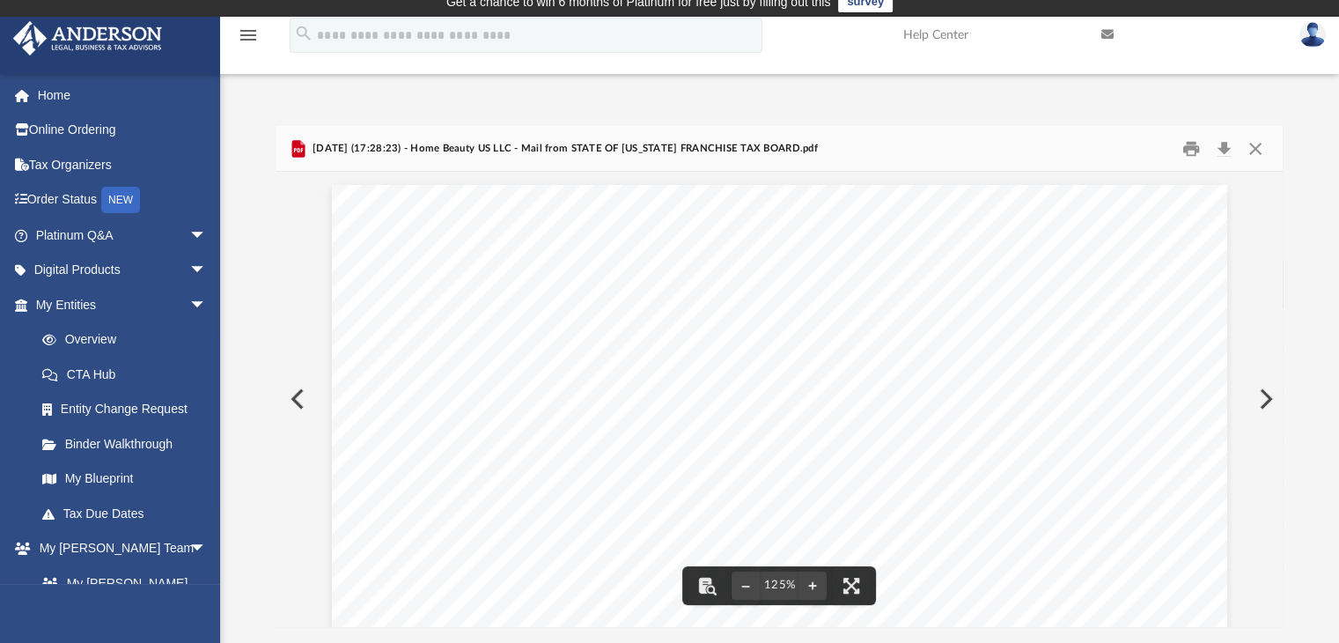
click at [1270, 399] on button "Preview" at bounding box center [1264, 398] width 39 height 49
click at [1190, 150] on button "Print" at bounding box center [1191, 148] width 35 height 27
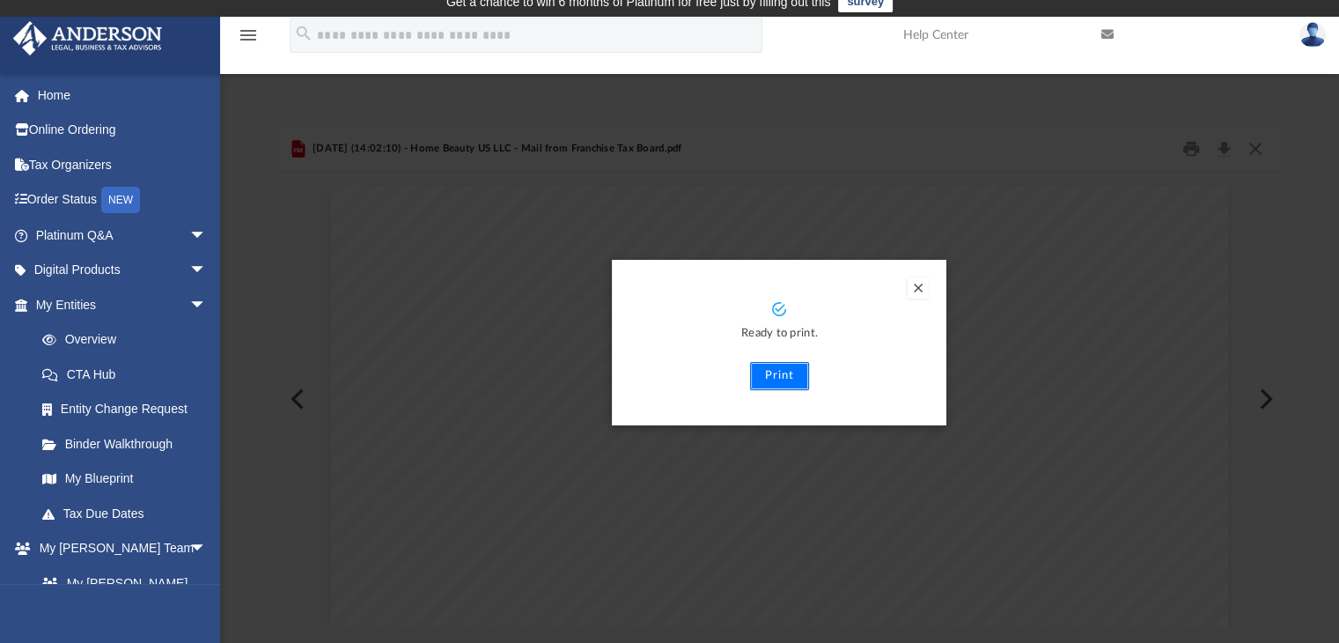
click at [776, 373] on button "Print" at bounding box center [779, 376] width 59 height 28
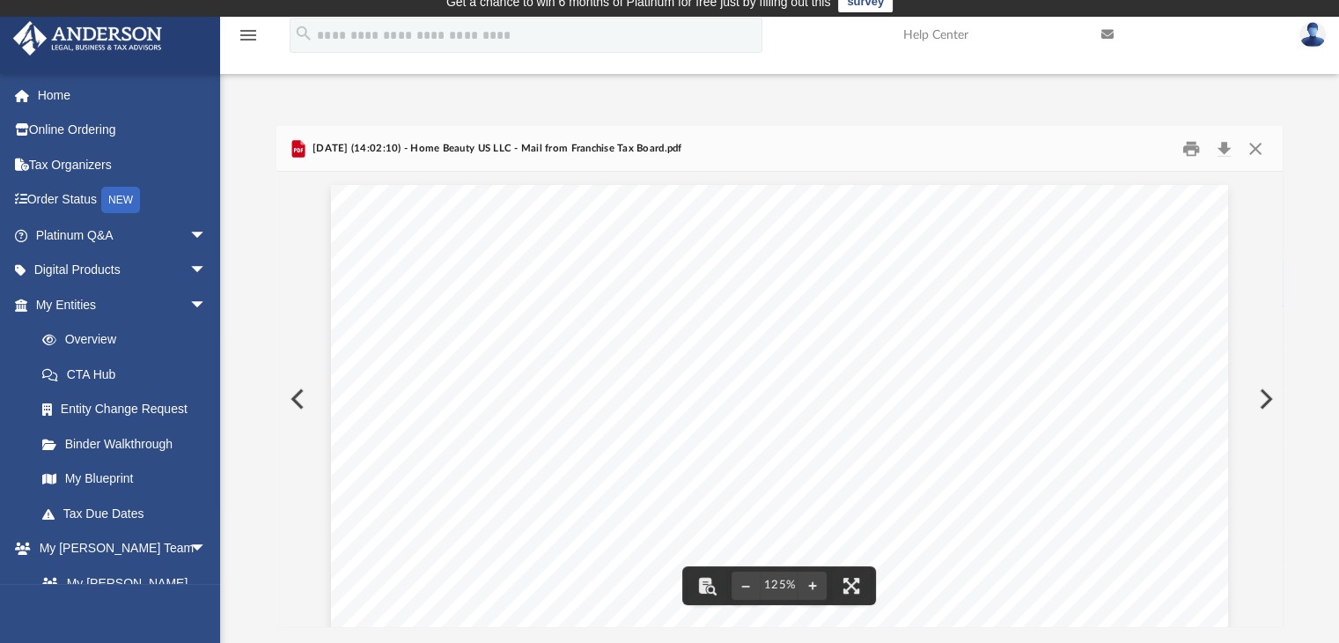
click at [1268, 401] on button "Preview" at bounding box center [1264, 398] width 39 height 49
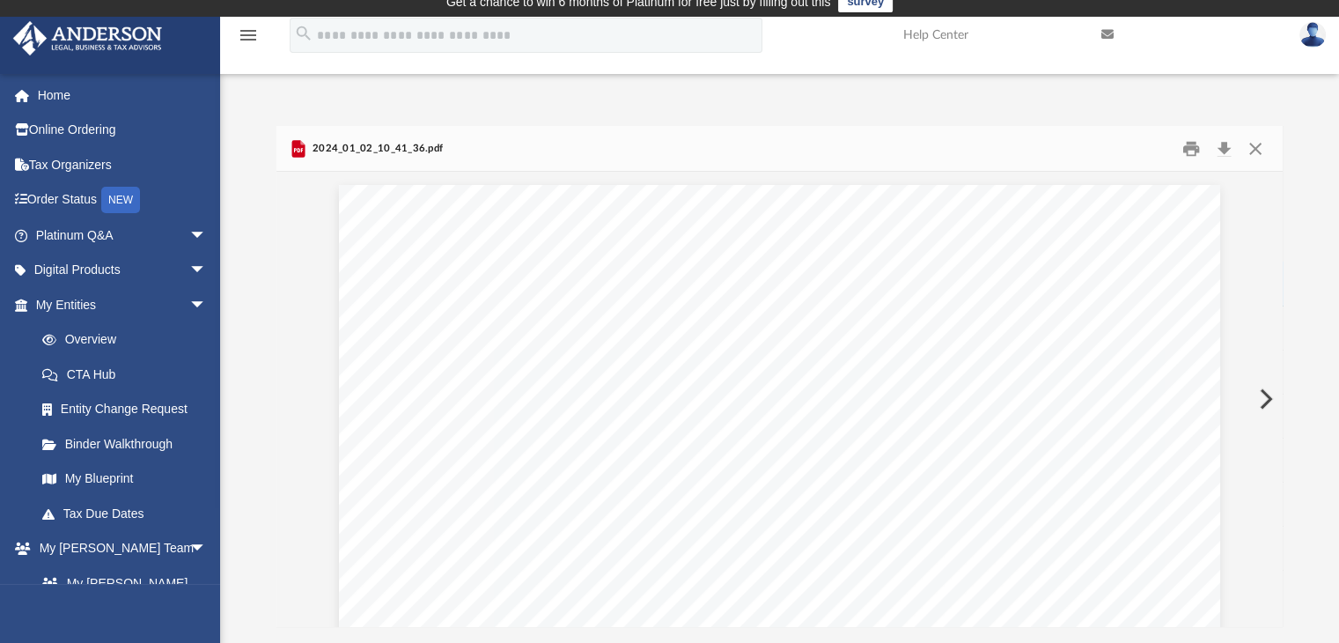
click at [1268, 401] on button "Preview" at bounding box center [1264, 398] width 39 height 49
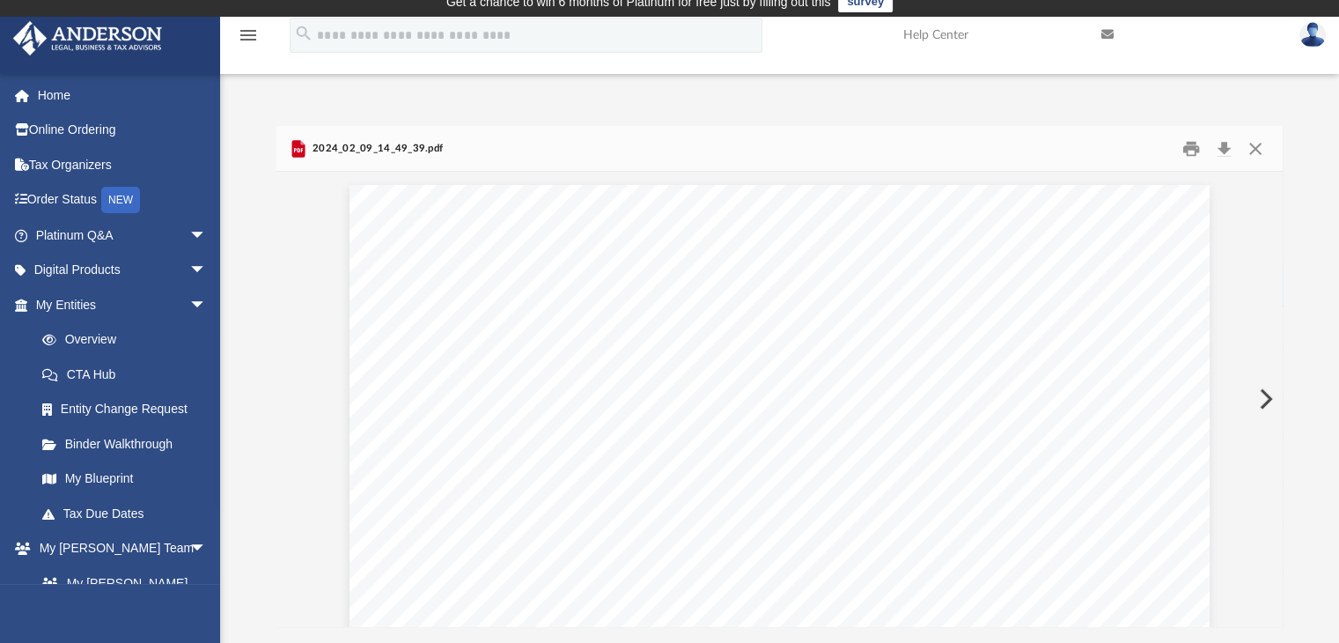
click at [1268, 401] on button "Preview" at bounding box center [1264, 398] width 39 height 49
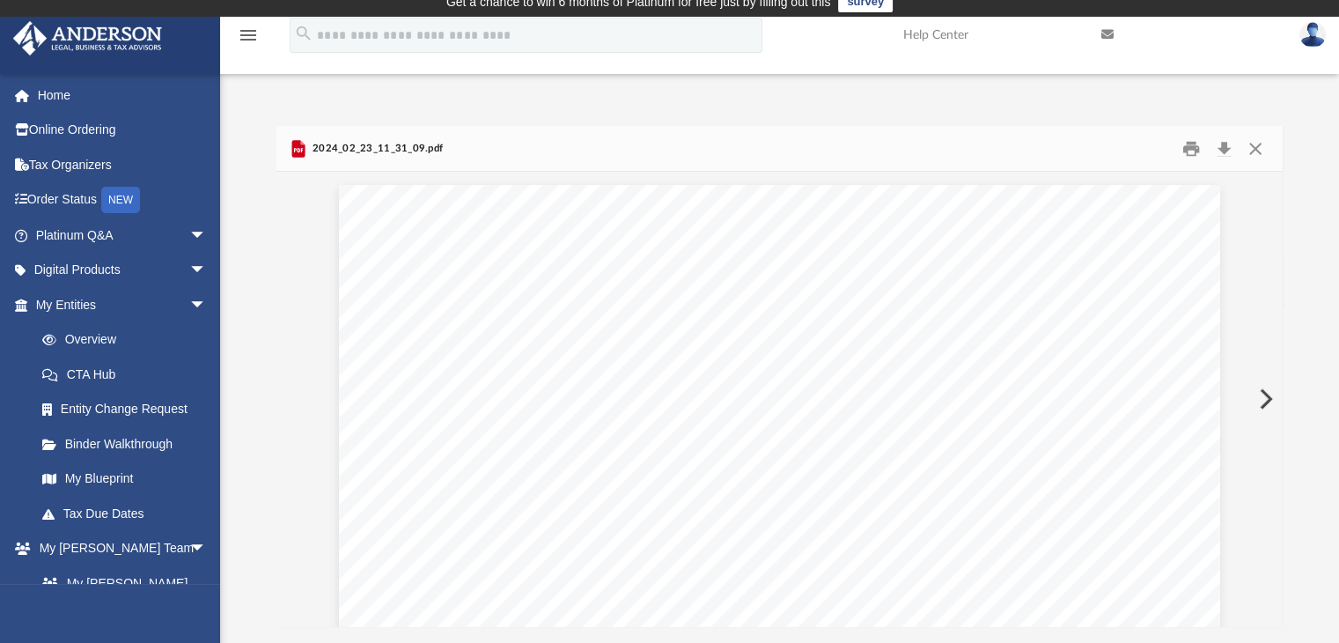
click at [1268, 401] on button "Preview" at bounding box center [1264, 398] width 39 height 49
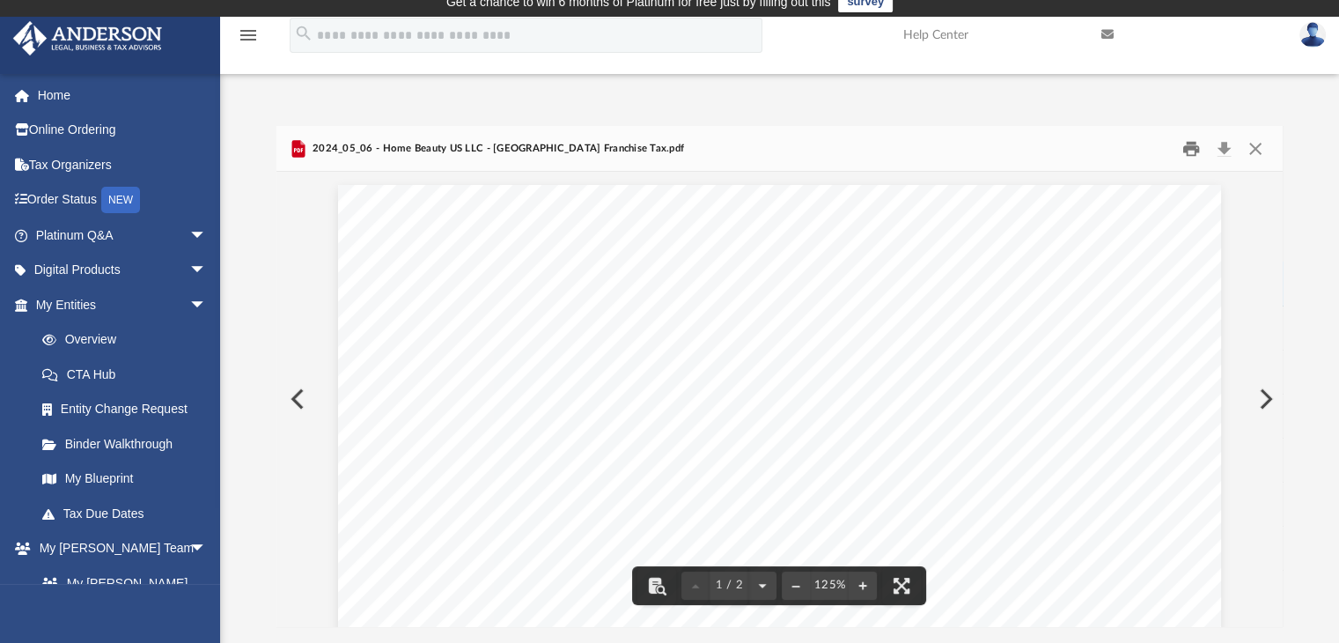
click at [1195, 150] on button "Print" at bounding box center [1191, 148] width 35 height 27
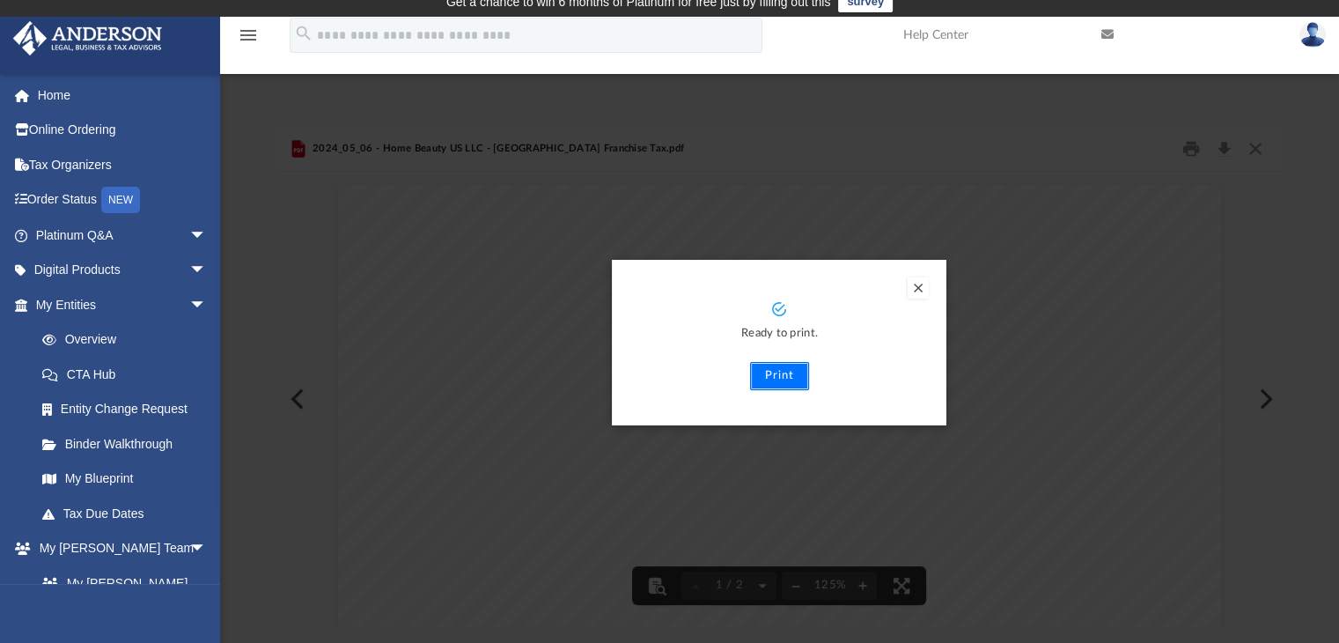
click at [773, 369] on button "Print" at bounding box center [779, 376] width 59 height 28
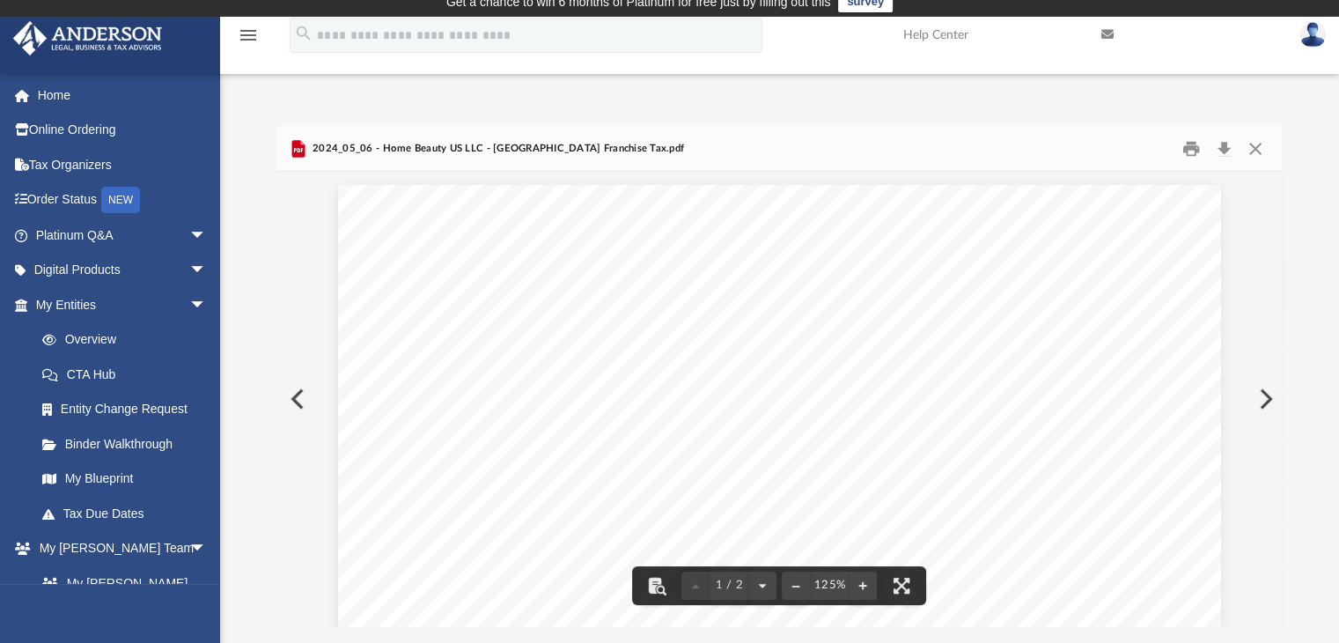
click at [1254, 395] on button "Preview" at bounding box center [1264, 398] width 39 height 49
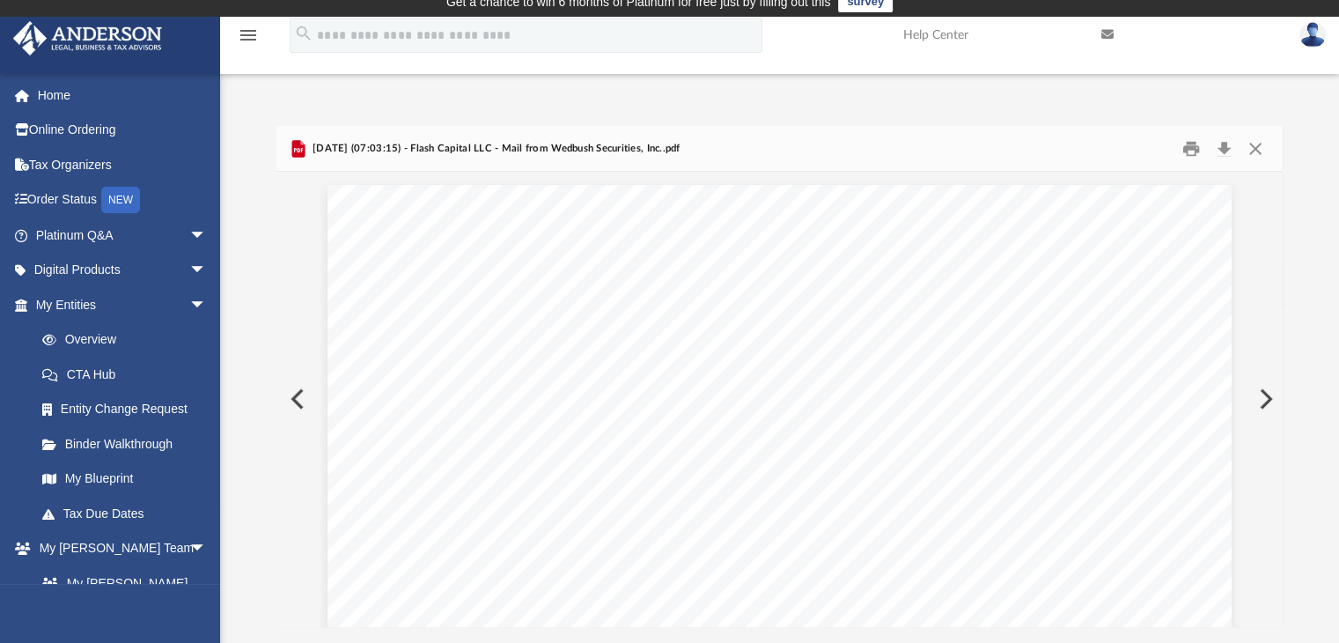
click at [1268, 394] on button "Preview" at bounding box center [1264, 398] width 39 height 49
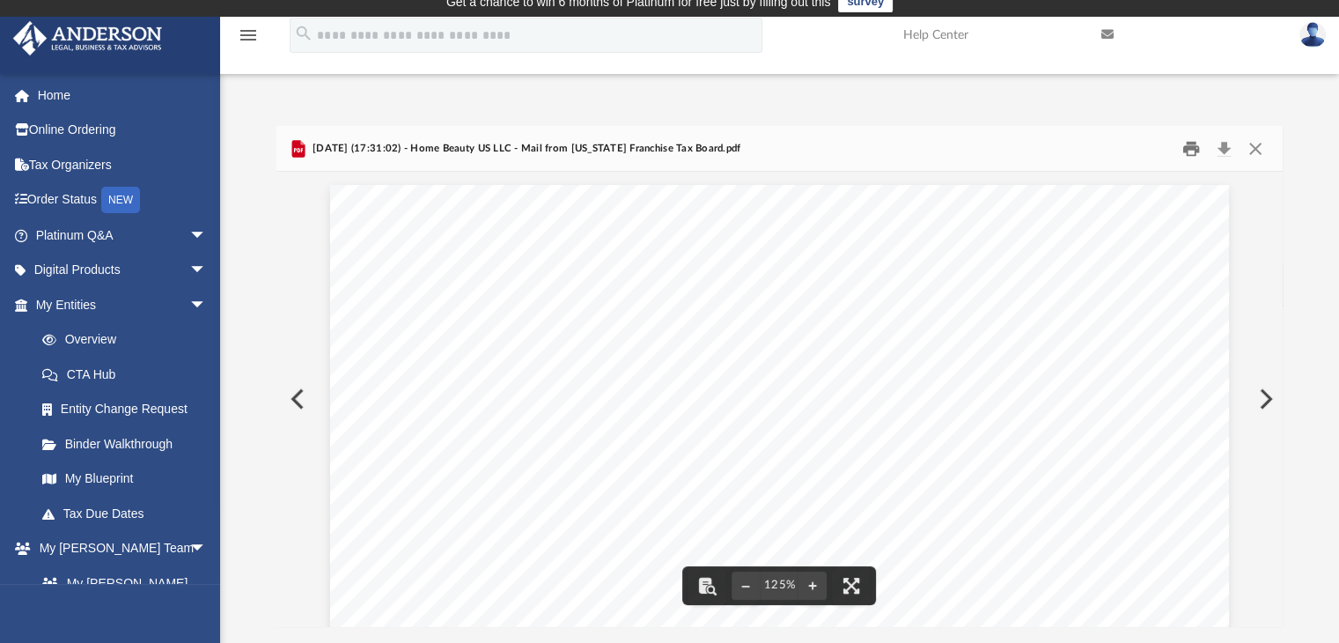
click at [1188, 147] on button "Print" at bounding box center [1191, 148] width 35 height 27
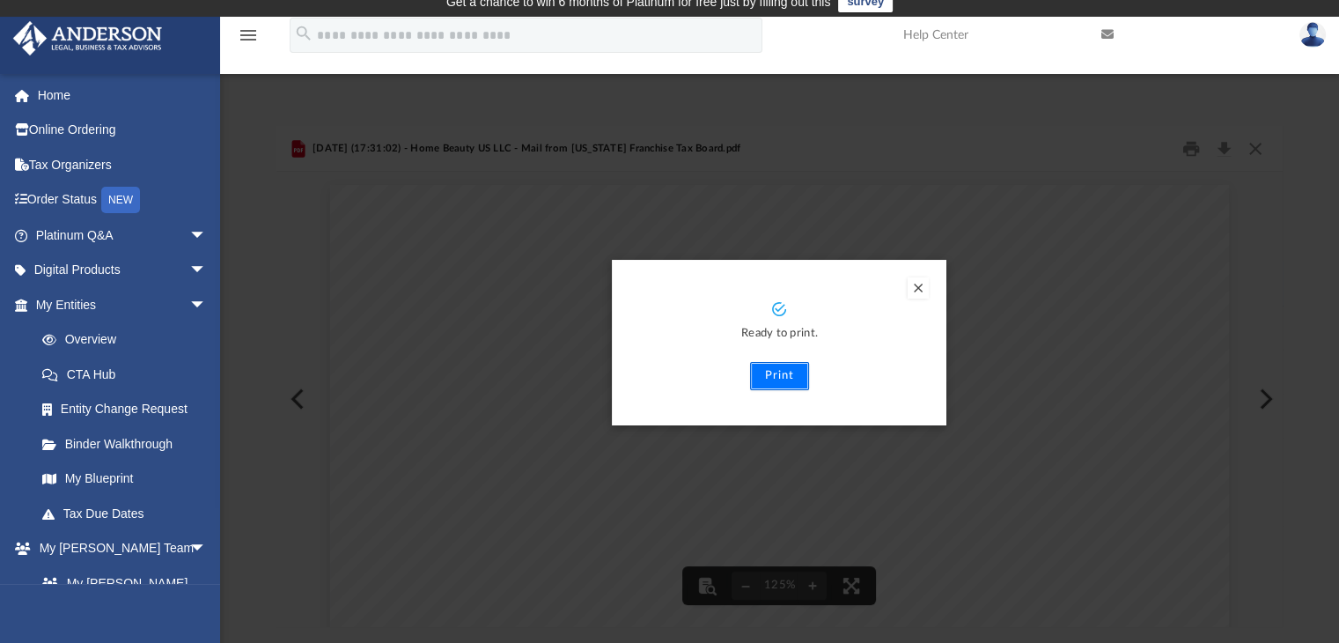
click at [763, 375] on button "Print" at bounding box center [779, 376] width 59 height 28
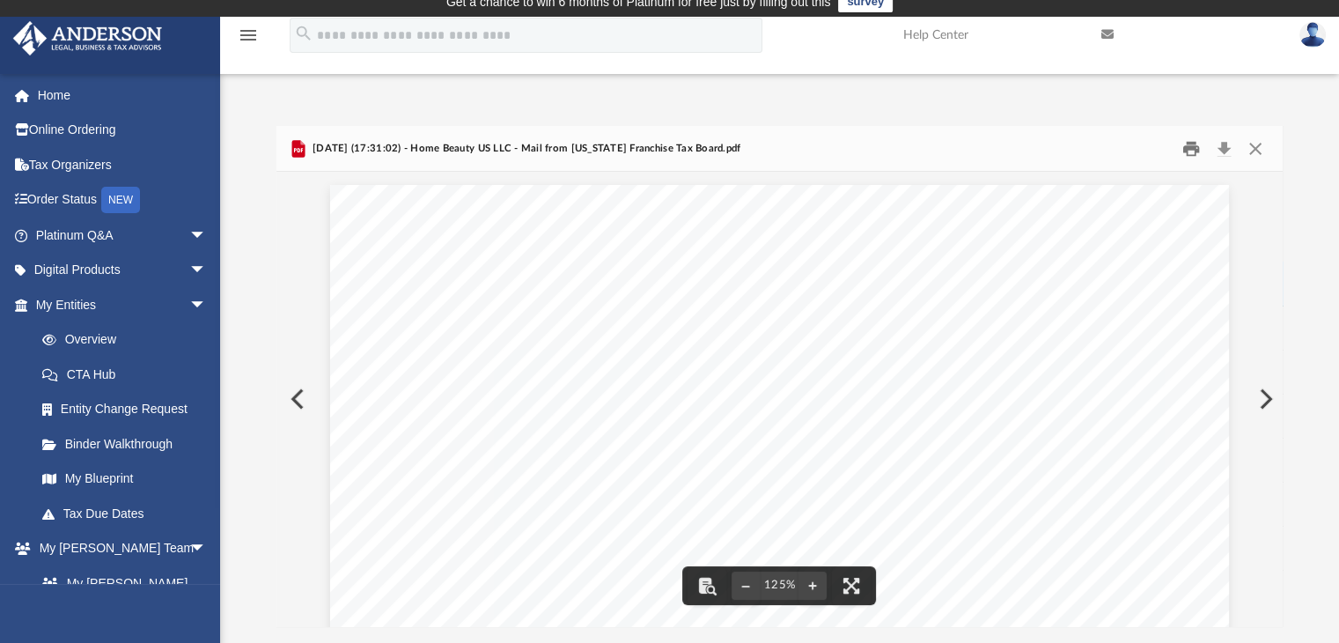
click at [1189, 146] on button "Print" at bounding box center [1191, 148] width 35 height 27
click at [1267, 397] on button "Preview" at bounding box center [1264, 398] width 39 height 49
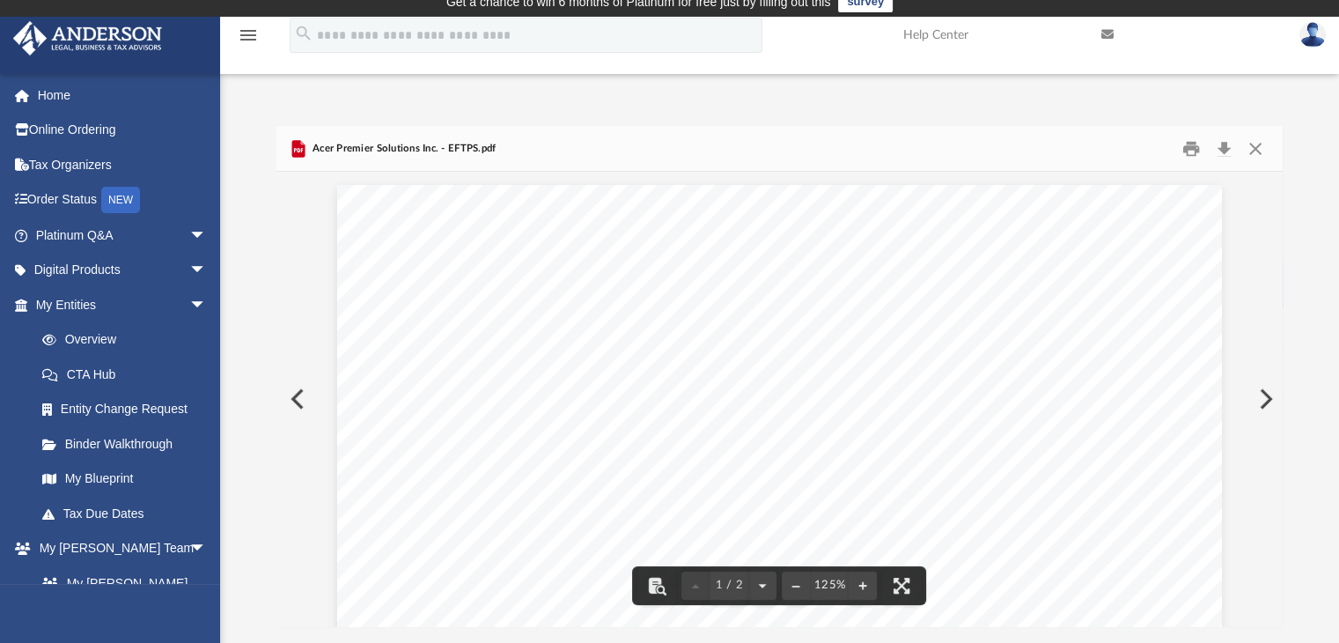
click at [1270, 399] on button "Preview" at bounding box center [1264, 398] width 39 height 49
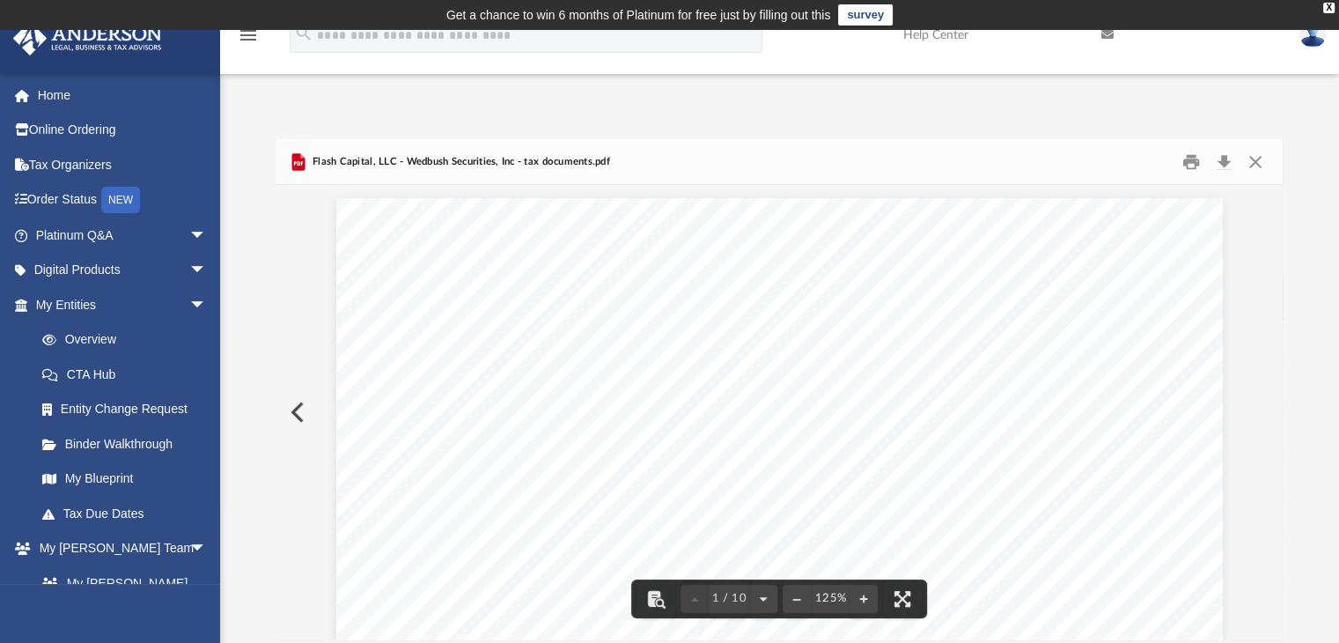
click at [291, 416] on button "Preview" at bounding box center [295, 411] width 39 height 49
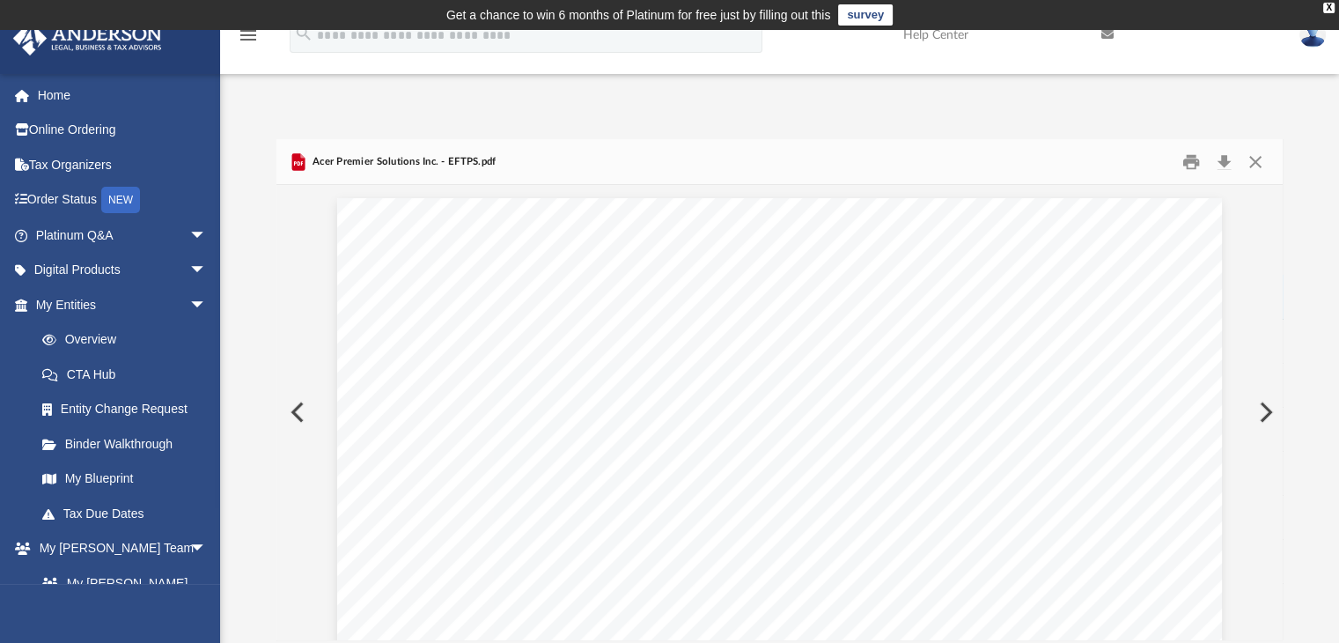
click at [291, 416] on button "Preview" at bounding box center [295, 411] width 39 height 49
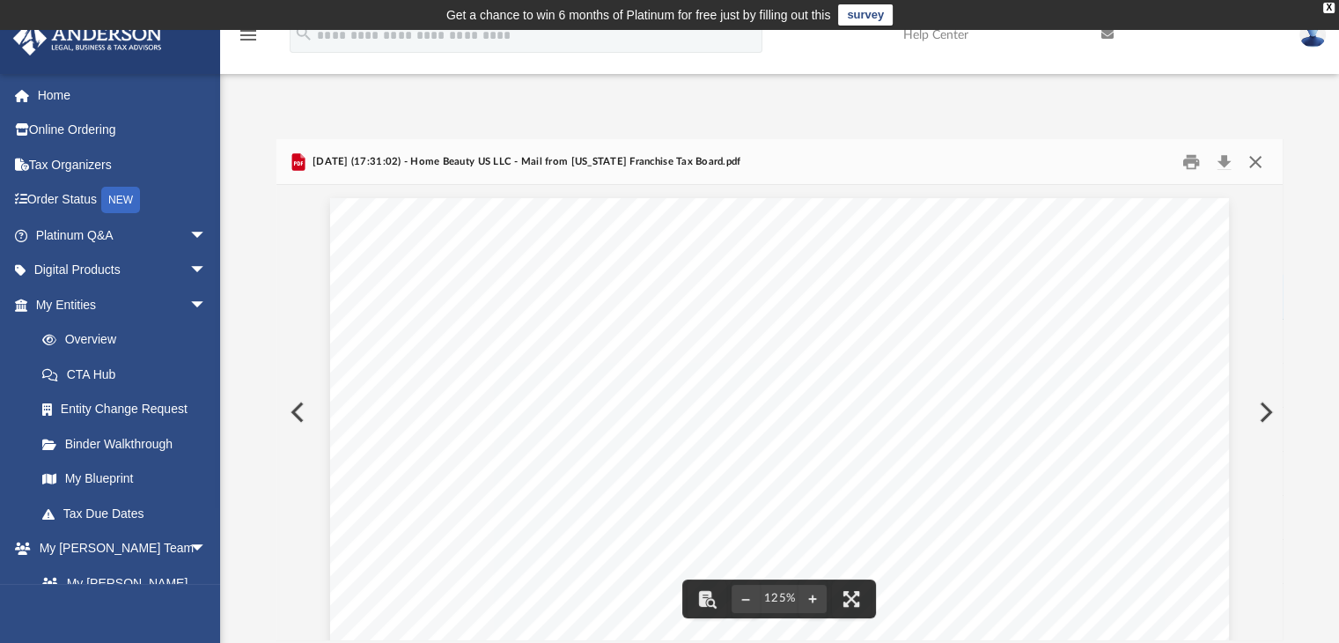
click at [1261, 163] on button "Close" at bounding box center [1256, 161] width 32 height 27
